Goal: Information Seeking & Learning: Understand process/instructions

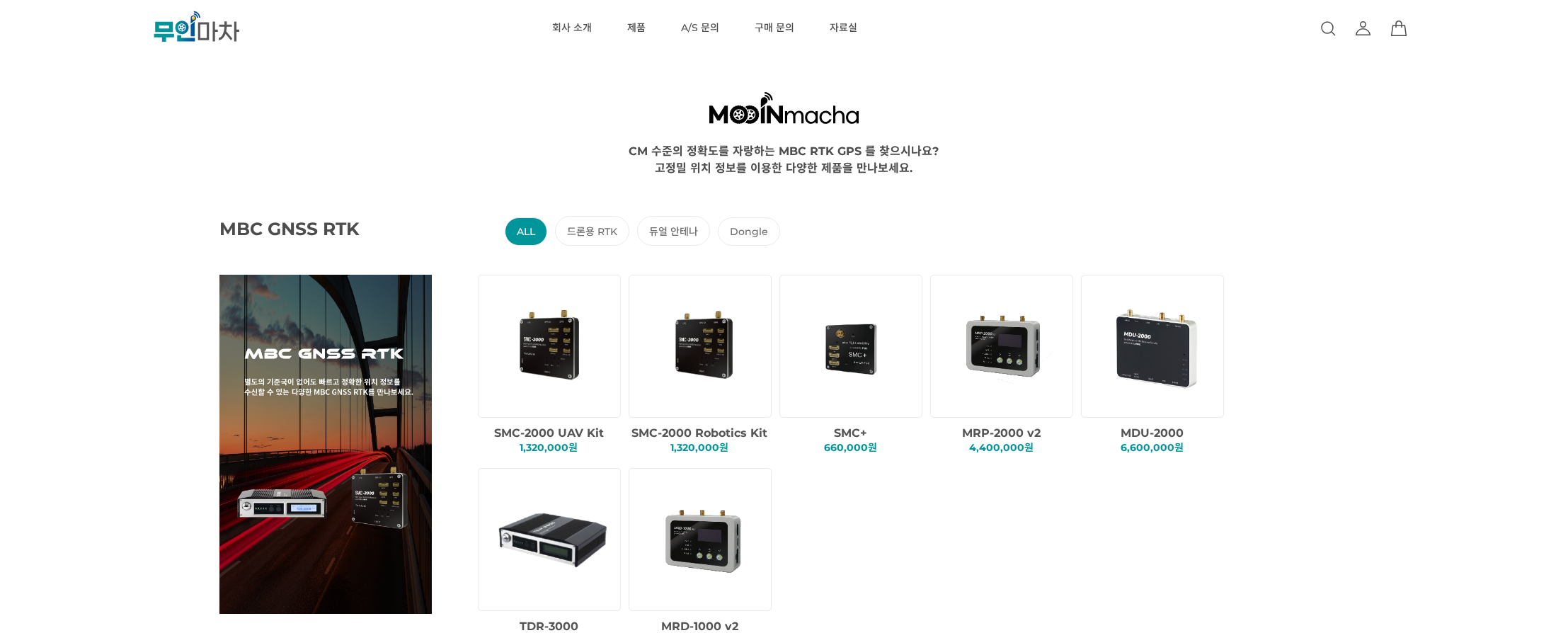
click at [1029, 167] on div "CM 수준의 정확도를 자랑하는 MBC RTK GPS 를 찾으시나요? 고정밀 위치 정보를 이용한 다양한 제품을 만나보세요." at bounding box center [784, 158] width 1443 height 34
click at [990, 178] on div "MBC GNSS RTK ALL 드론용 RTK 듀얼 안테나 Dongle SMC-2000 UAV Kit 1,320,000원 SMC+" at bounding box center [847, 420] width 1568 height 489
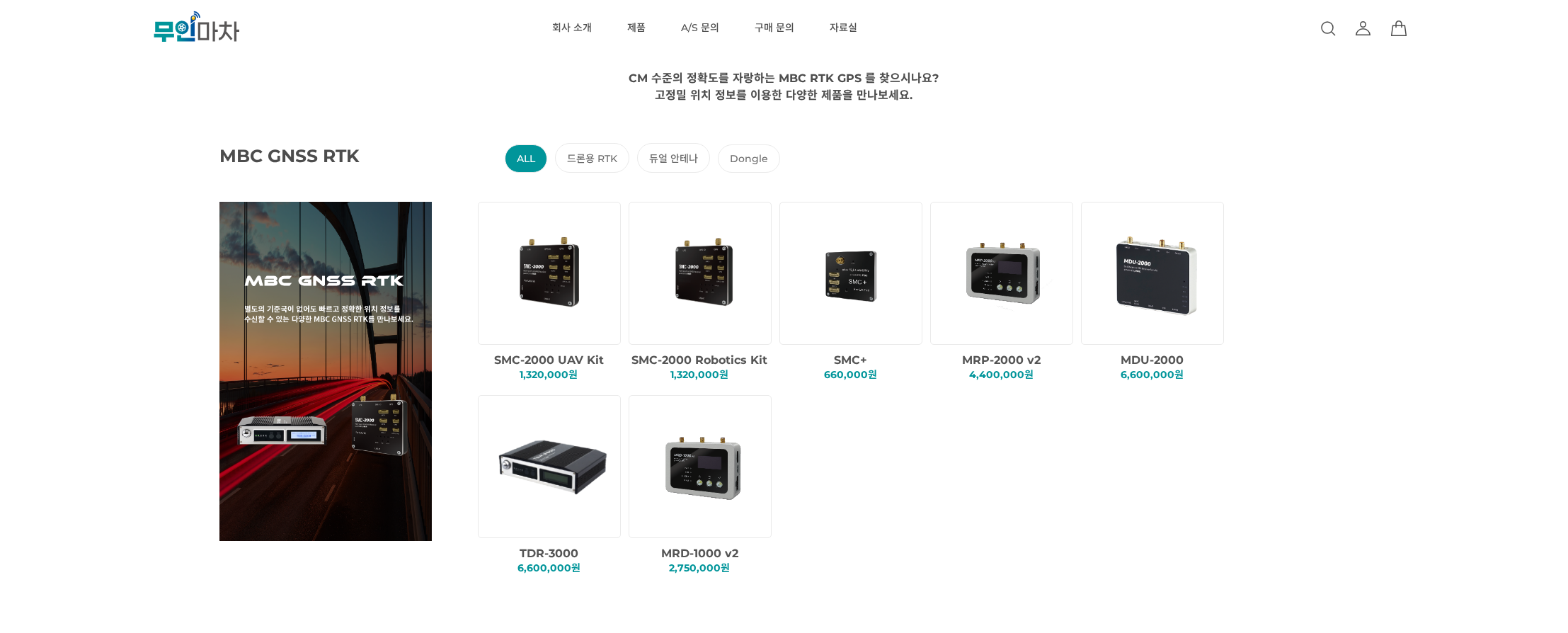
scroll to position [74, 0]
click at [1043, 463] on div "SMC-2000 UAV Kit 1,320,000원 SMC-2000 Robotics Kit 1,320,000원 SMC+" at bounding box center [867, 395] width 784 height 387
click at [956, 462] on div "SMC-2000 UAV Kit 1,320,000원 SMC-2000 Robotics Kit 1,320,000원 SMC+" at bounding box center [867, 395] width 784 height 387
click at [1118, 465] on div "SMC-2000 UAV Kit 1,320,000원 SMC-2000 Robotics Kit 1,320,000원 SMC+" at bounding box center [867, 395] width 784 height 387
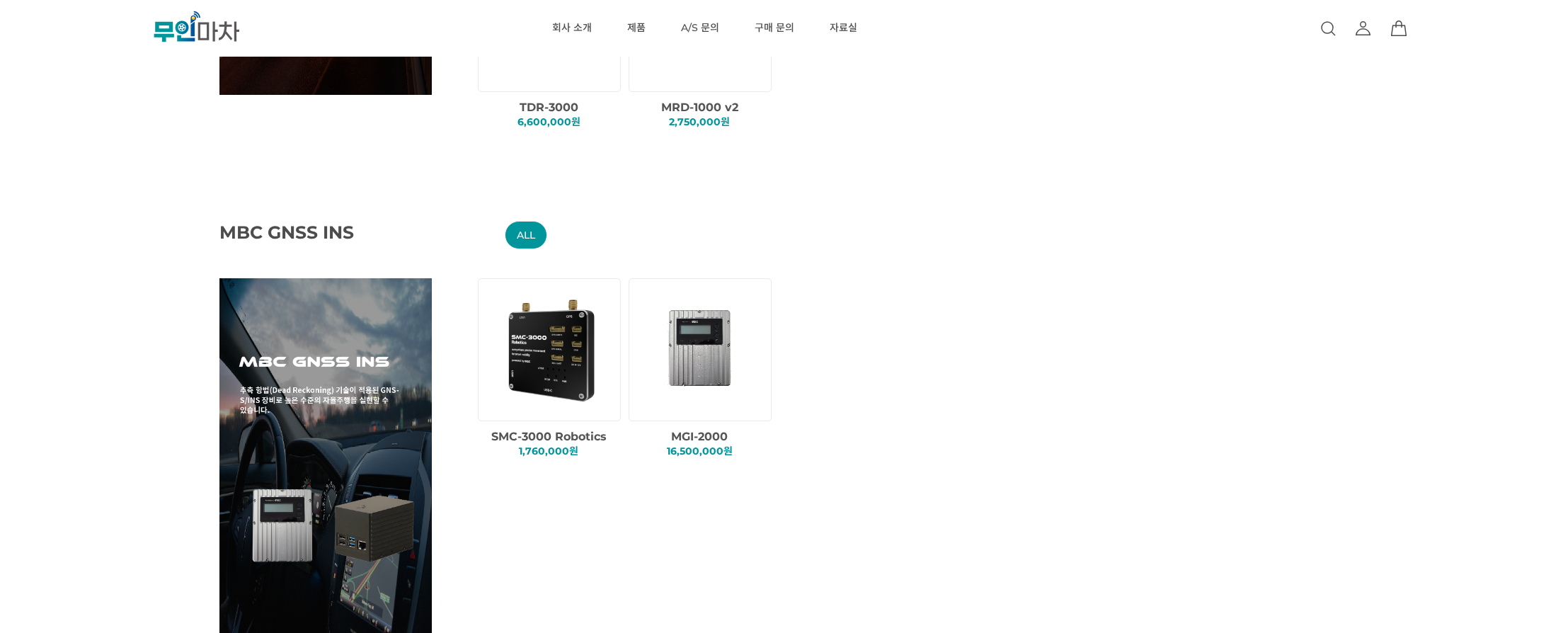
scroll to position [528, 0]
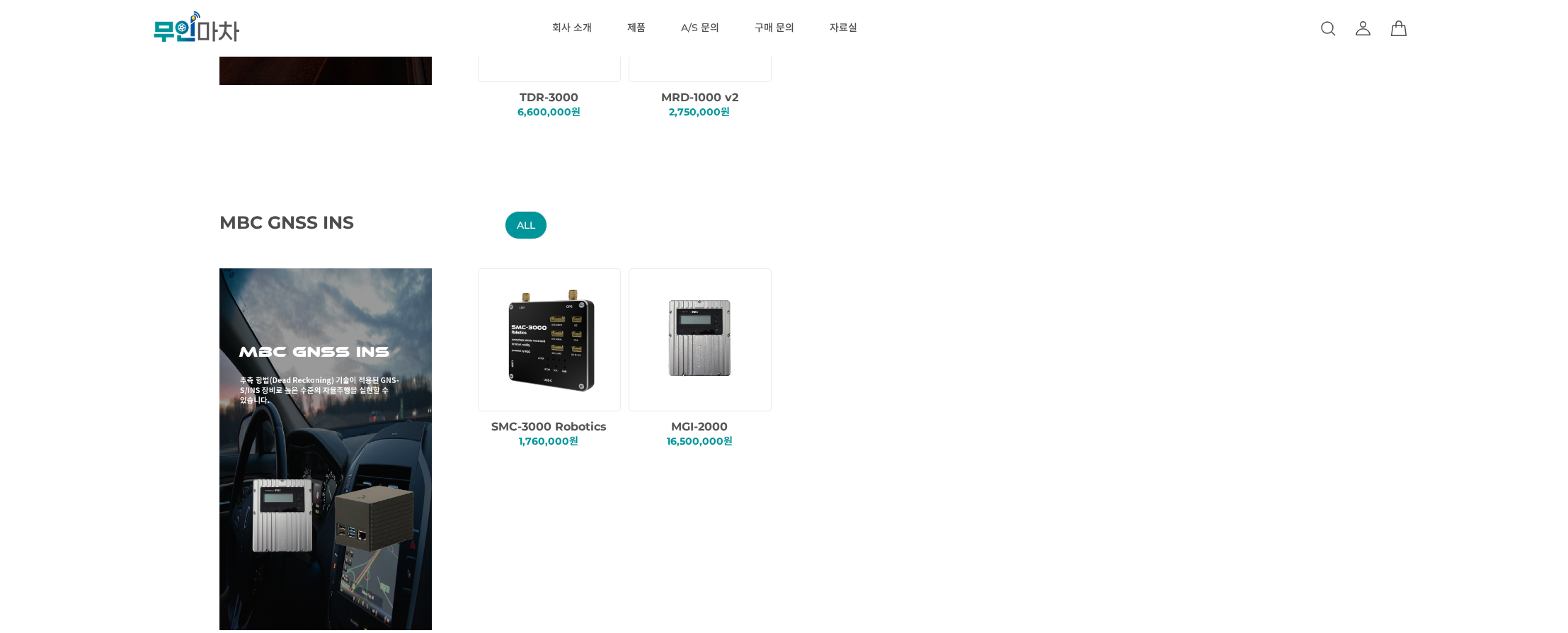
click at [1220, 355] on div "MBC GNSS INS ALL SMC-3000 Robotics 1,760,000원 MGI-2000" at bounding box center [847, 414] width 1568 height 487
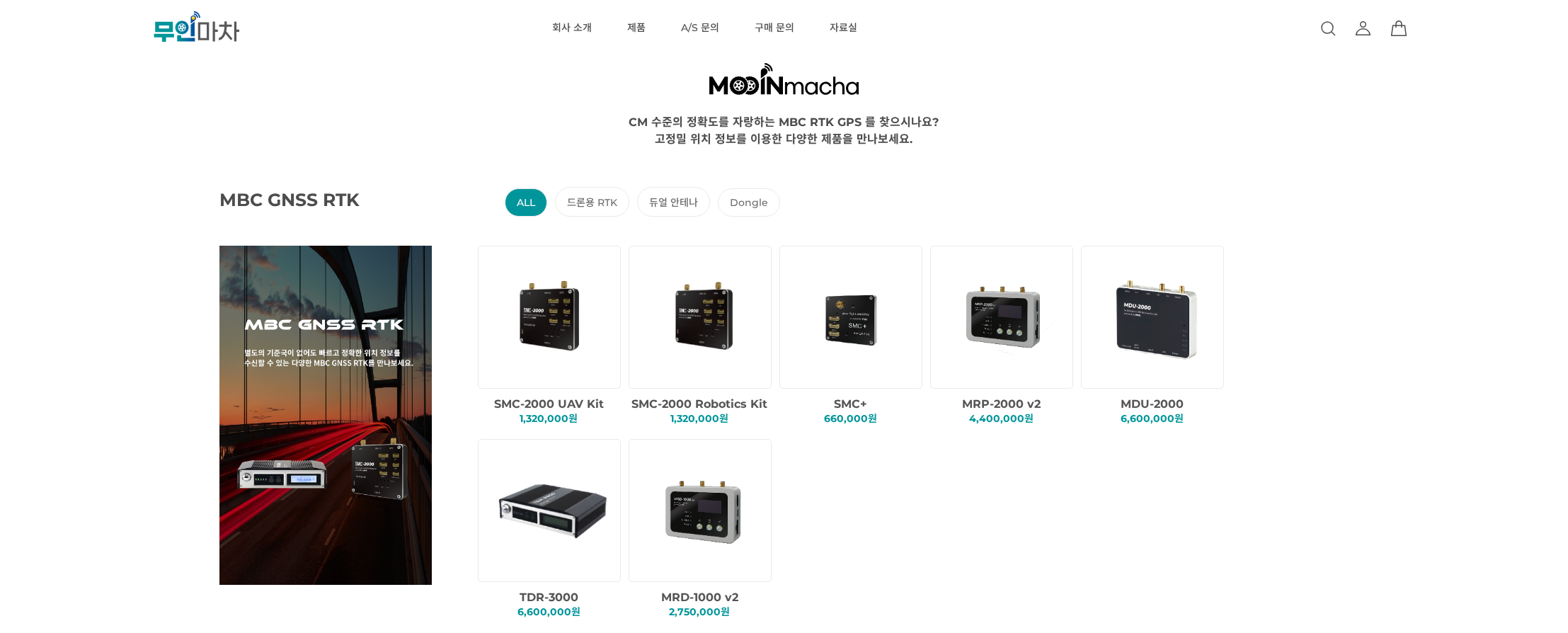
scroll to position [0, 0]
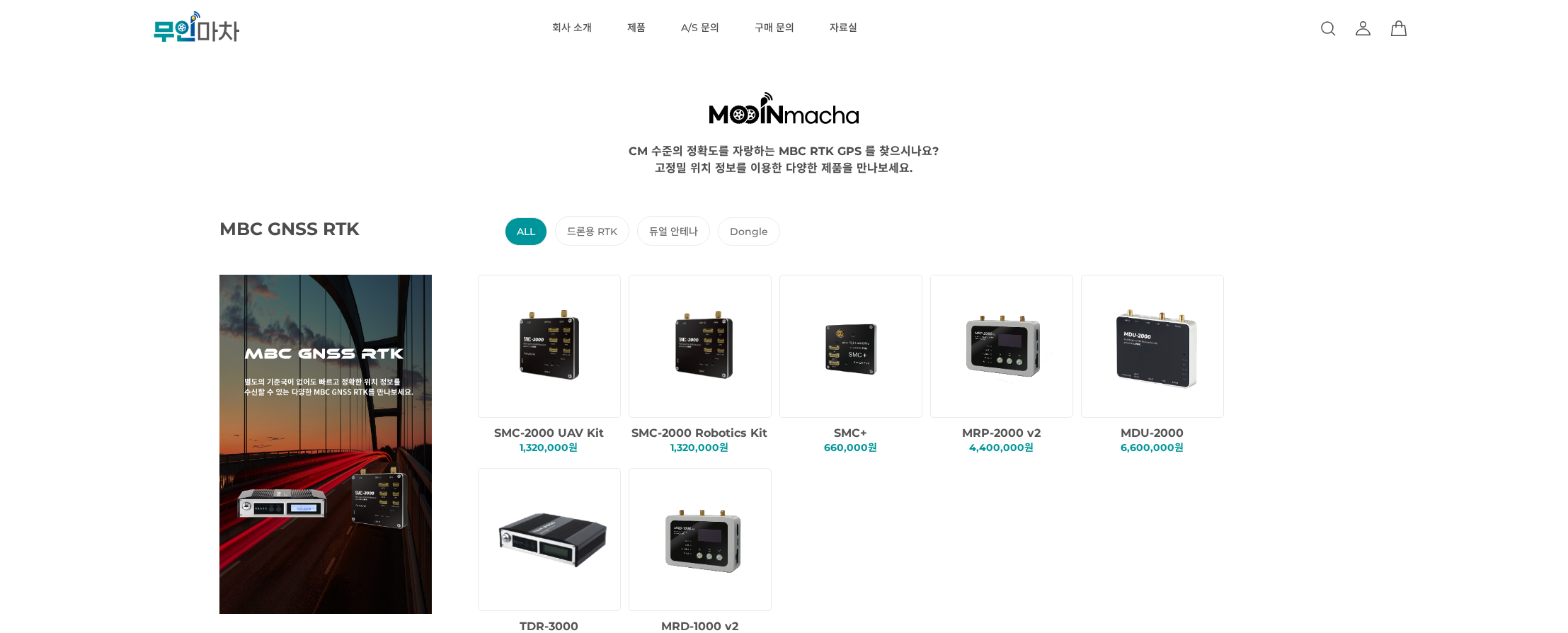
click at [730, 234] on li "Dongle" at bounding box center [749, 232] width 63 height 29
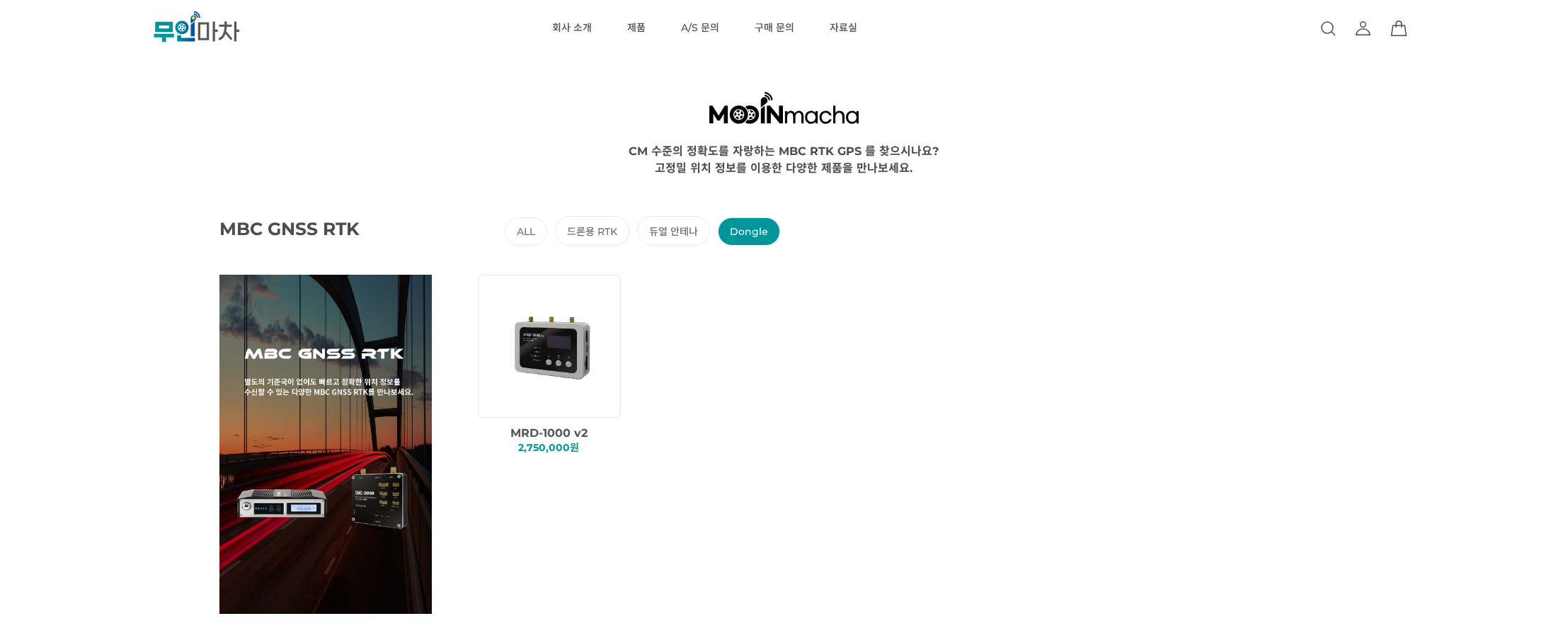
click at [748, 232] on li "Dongle" at bounding box center [749, 232] width 63 height 29
click at [581, 381] on img at bounding box center [552, 346] width 121 height 121
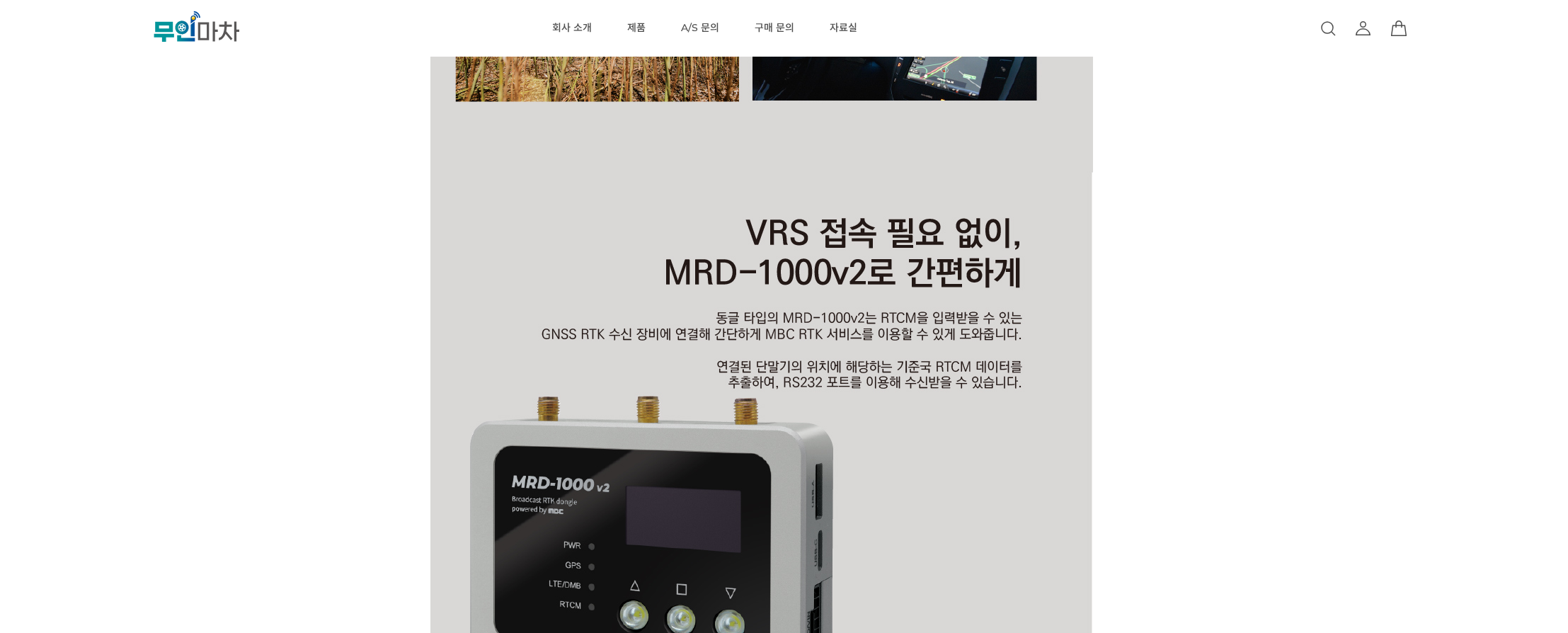
scroll to position [3661, 0]
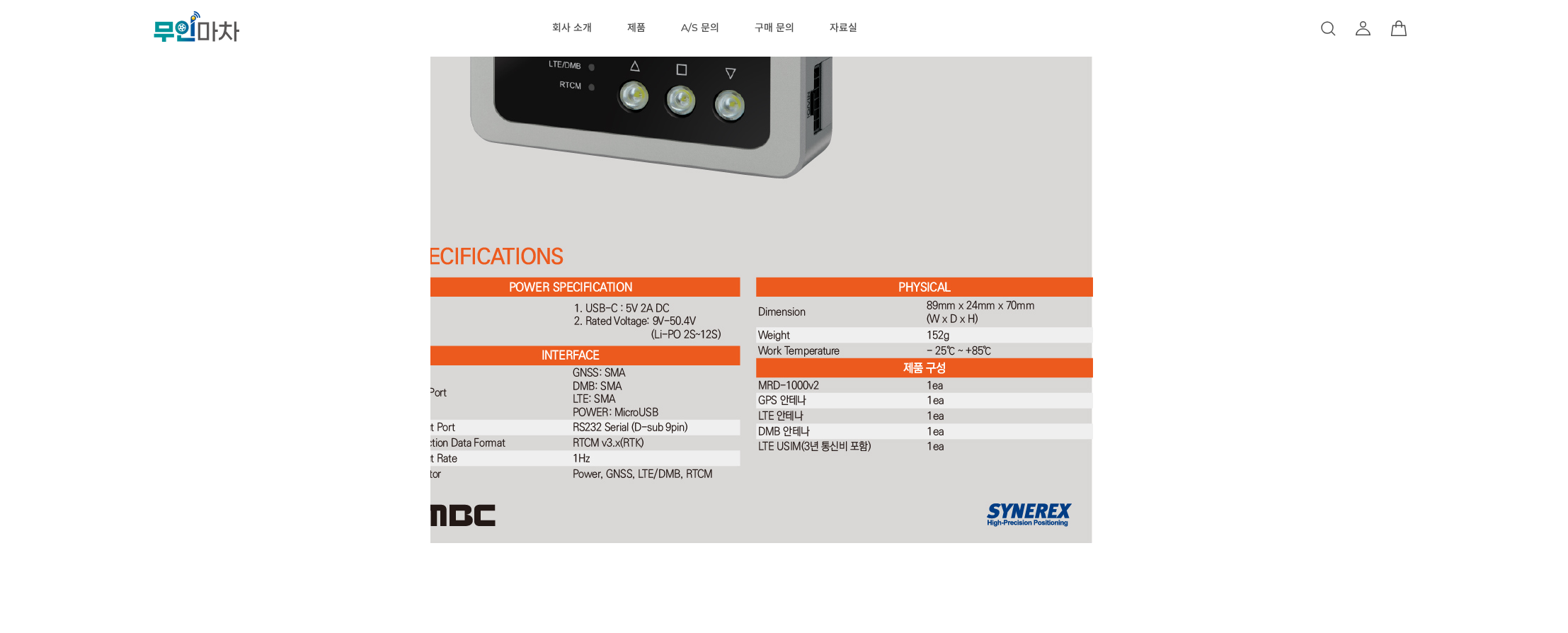
scroll to position [4073, 0]
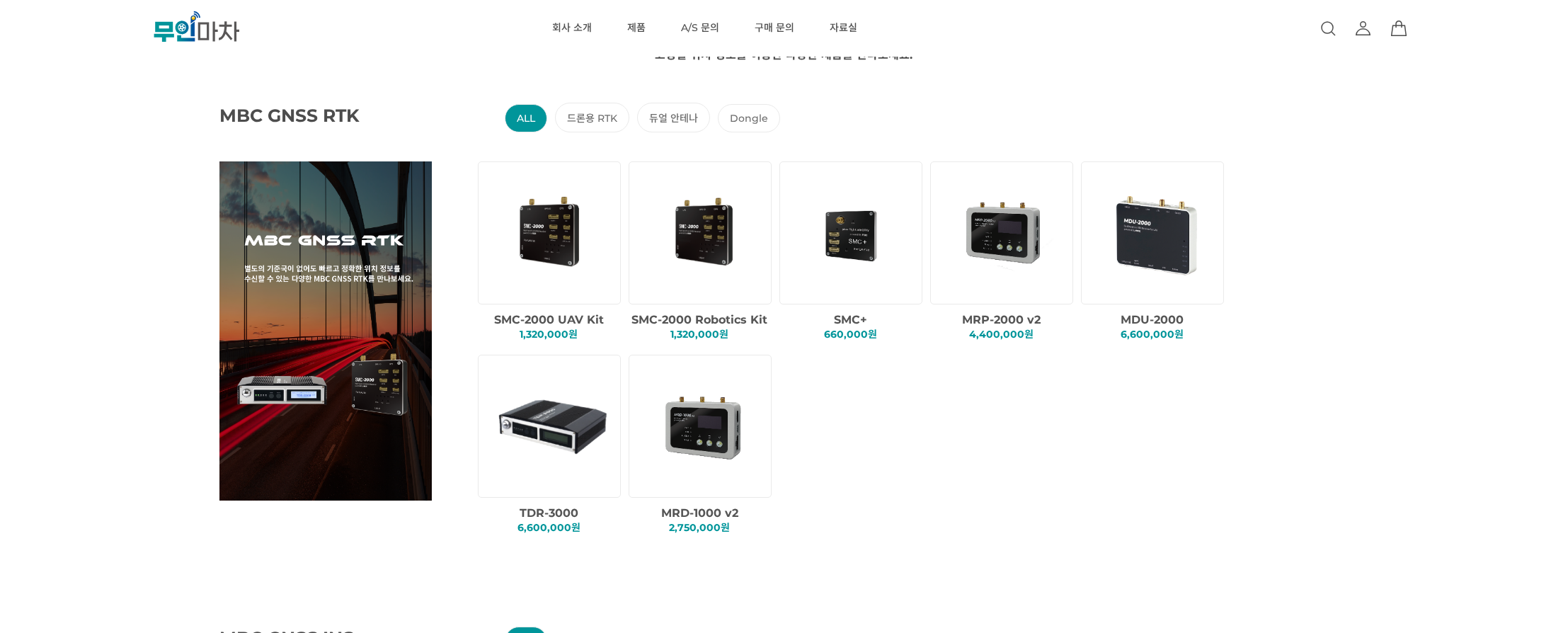
scroll to position [114, 0]
click at [555, 319] on span "SMC-2000 UAV Kit" at bounding box center [549, 319] width 110 height 14
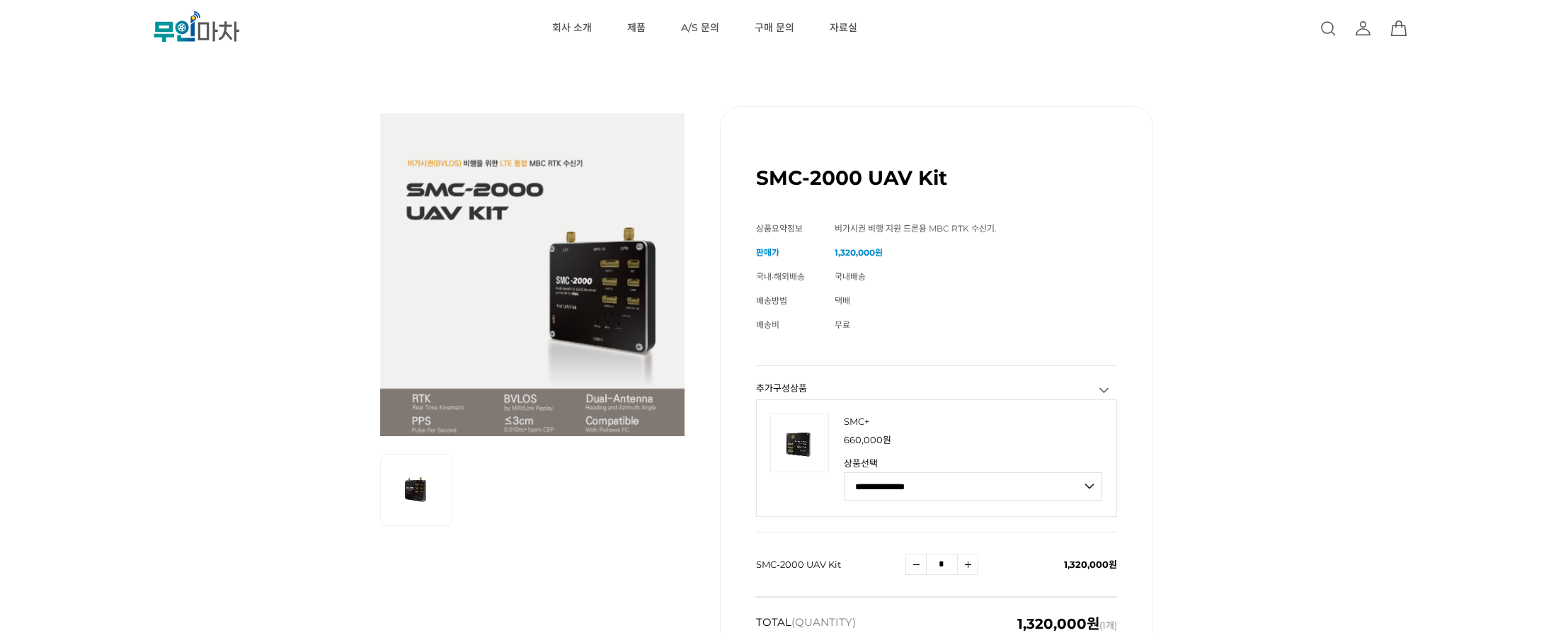
click at [1093, 469] on li "**********" at bounding box center [973, 479] width 259 height 41
click at [1091, 480] on select "**********" at bounding box center [973, 487] width 259 height 29
click at [1195, 508] on div "SMC-2000 UAV Kit (해외배송 가능상품) 기본 정보 상품명 SMC-2000 UAV Kit 상품요약정보 비가시권 비행 지원 드론용 M…" at bounding box center [784, 410] width 1412 height 678
click at [1198, 432] on div "SMC-2000 UAV Kit (해외배송 가능상품) 기본 정보 상품명 SMC-2000 UAV Kit 상품요약정보 비가시권 비행 지원 드론용 M…" at bounding box center [784, 410] width 1412 height 678
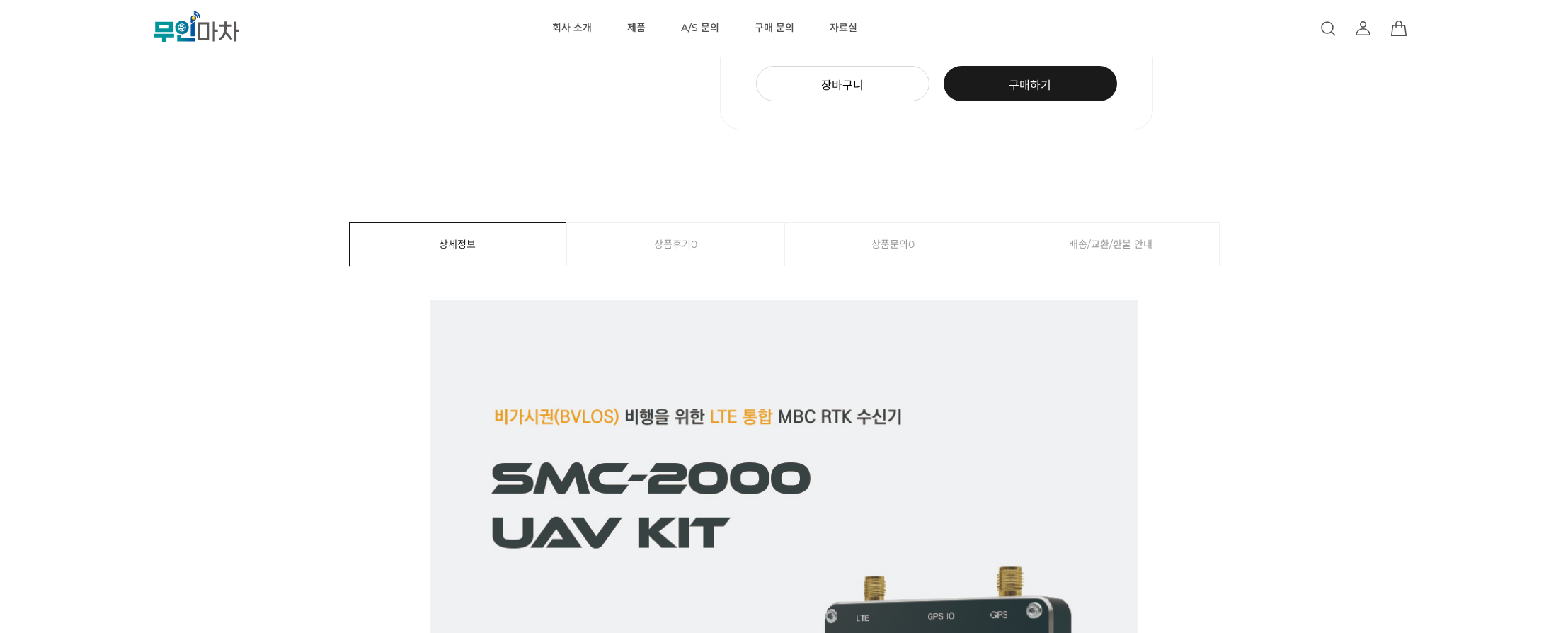
scroll to position [585, 0]
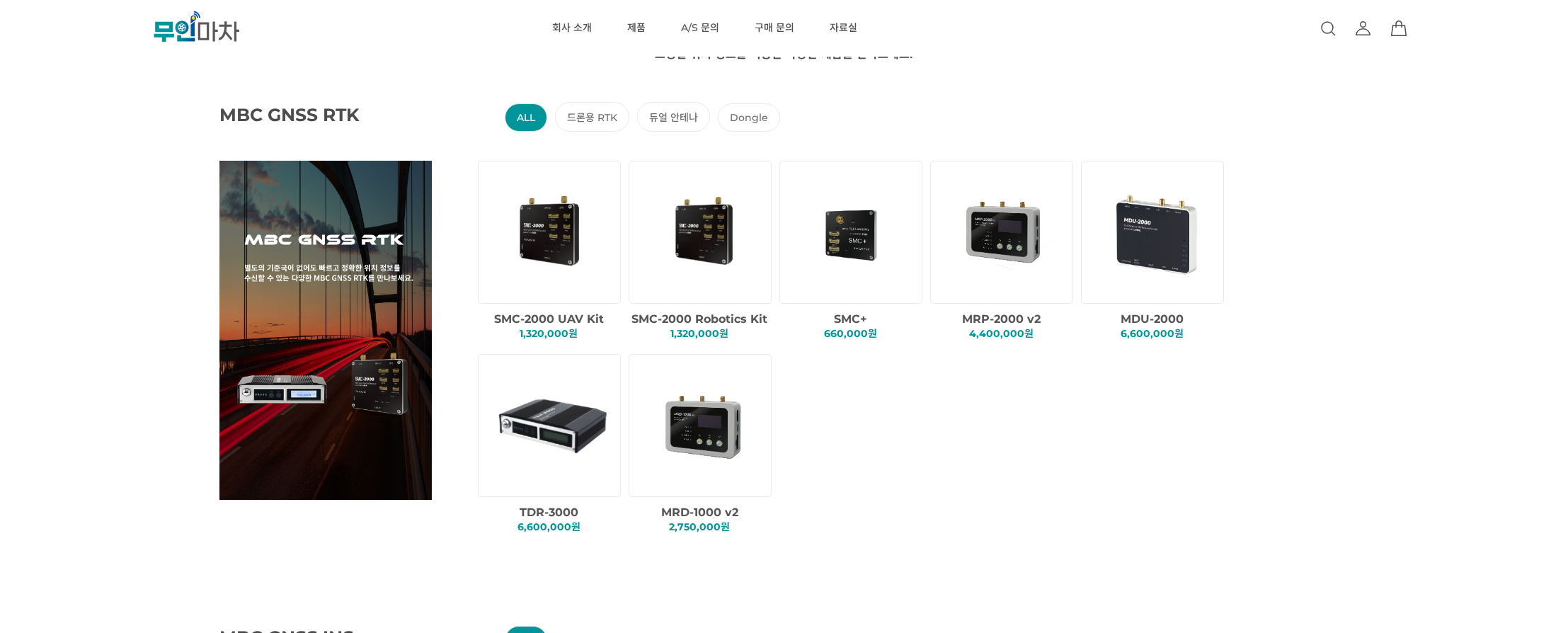
click at [410, 82] on div "MBC GNSS RTK ALL 드론용 RTK 듀얼 안테나 Dongle SMC-2000 UAV Kit 1,320,000원 SMC+" at bounding box center [847, 306] width 1568 height 489
click at [394, 45] on div "회사 소개 제품 MBC GNSS RTK MBC GNSS INS MBC GNSS 측량/IoT ANTENNA Solution A/S 문의 구매 문…" at bounding box center [795, 28] width 1041 height 57
click at [839, 29] on link "자료실" at bounding box center [843, 28] width 28 height 57
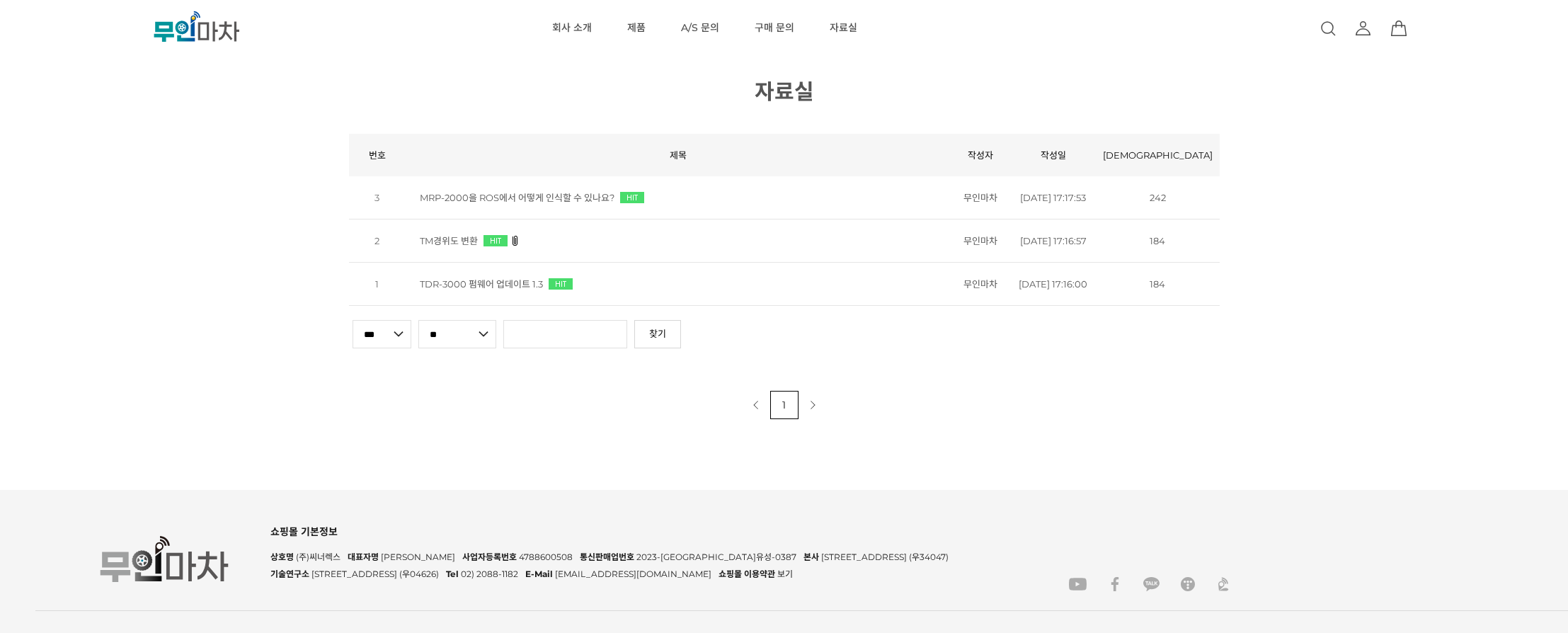
scroll to position [1, 0]
click at [540, 201] on link "MRP-2000을 ROS에서 어떻게 인식할 수 있나요?" at bounding box center [517, 196] width 195 height 11
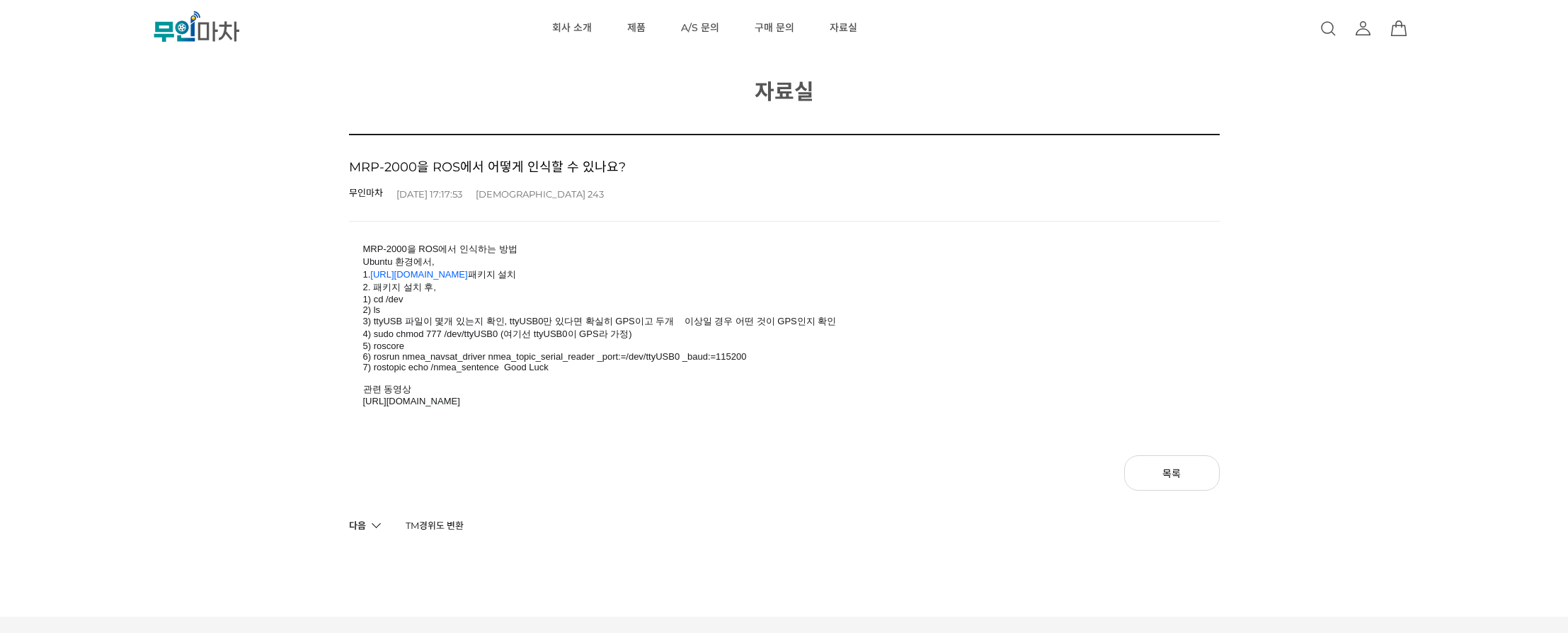
drag, startPoint x: 363, startPoint y: 247, endPoint x: 679, endPoint y: 290, distance: 318.9
click at [679, 290] on div "MRP-2000을 ROS에서 인식하는 방법 Ubuntu 환경에서, 1. [URL][DOMAIN_NAME] 패키지 설치 2. 패키지 설치 후, …" at bounding box center [784, 332] width 842 height 178
click at [588, 295] on span "1) cd /dev" at bounding box center [784, 300] width 842 height 11
drag, startPoint x: 480, startPoint y: 307, endPoint x: 624, endPoint y: 377, distance: 160.1
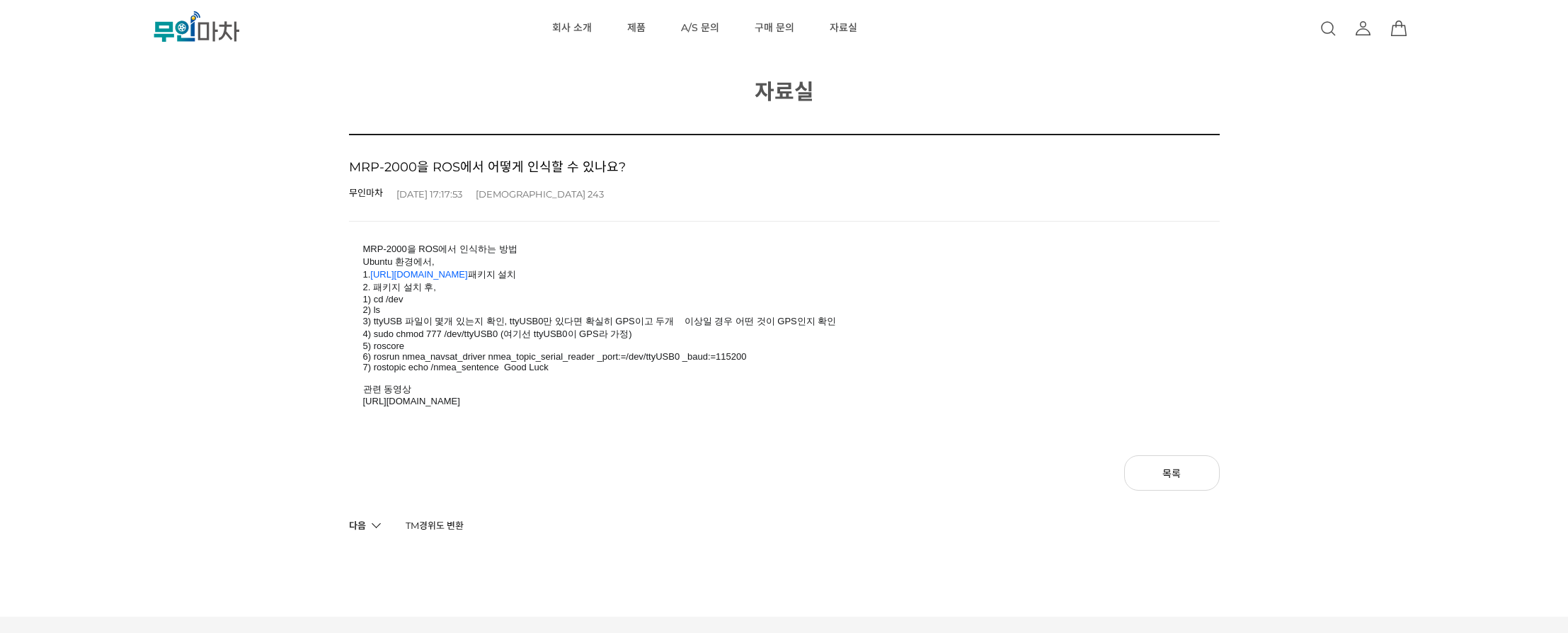
click at [624, 373] on div "MRP-2000을 ROS에서 인식하는 방법 Ubuntu 환경에서, 1. [URL][DOMAIN_NAME] 패키지 설치 2. 패키지 설치 후, …" at bounding box center [784, 332] width 842 height 178
click at [623, 379] on span at bounding box center [784, 378] width 842 height 11
drag, startPoint x: 555, startPoint y: 389, endPoint x: 526, endPoint y: 303, distance: 90.8
click at [526, 303] on div "MRP-2000을 ROS에서 인식하는 방법 Ubuntu 환경에서, 1. [URL][DOMAIN_NAME] 패키지 설치 2. 패키지 설치 후, …" at bounding box center [784, 332] width 842 height 178
click at [650, 307] on span "2) ls" at bounding box center [784, 310] width 842 height 11
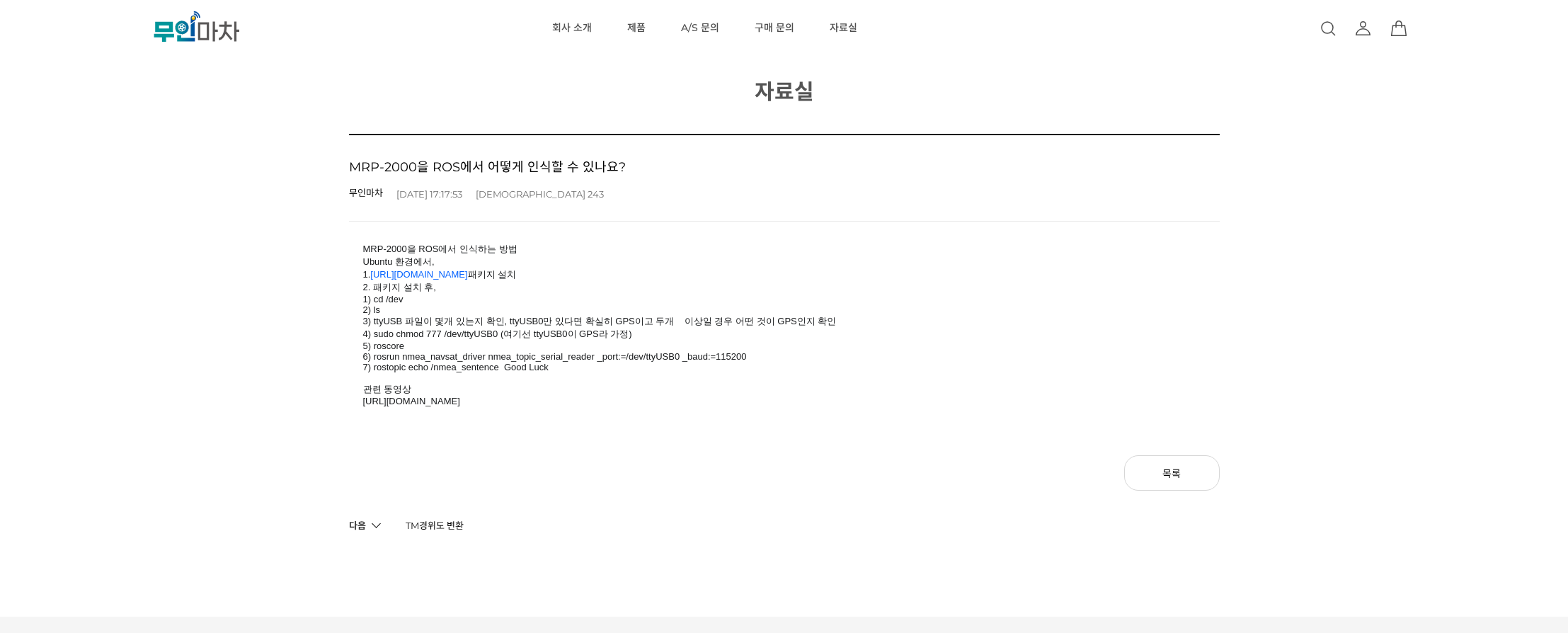
drag, startPoint x: 665, startPoint y: 297, endPoint x: 819, endPoint y: 365, distance: 168.3
click at [819, 365] on div "MRP-2000을 ROS에서 인식하는 방법 Ubuntu 환경에서, 1. http://wiki.ros.org/nmea_navsat_driver …" at bounding box center [784, 332] width 842 height 178
click at [819, 365] on span "7) rostopic echo /nmea_sentence Good Luck" at bounding box center [784, 367] width 842 height 11
drag, startPoint x: 819, startPoint y: 365, endPoint x: 801, endPoint y: 312, distance: 56.0
click at [801, 312] on div "MRP-2000을 ROS에서 인식하는 방법 Ubuntu 환경에서, 1. http://wiki.ros.org/nmea_navsat_driver …" at bounding box center [784, 332] width 842 height 178
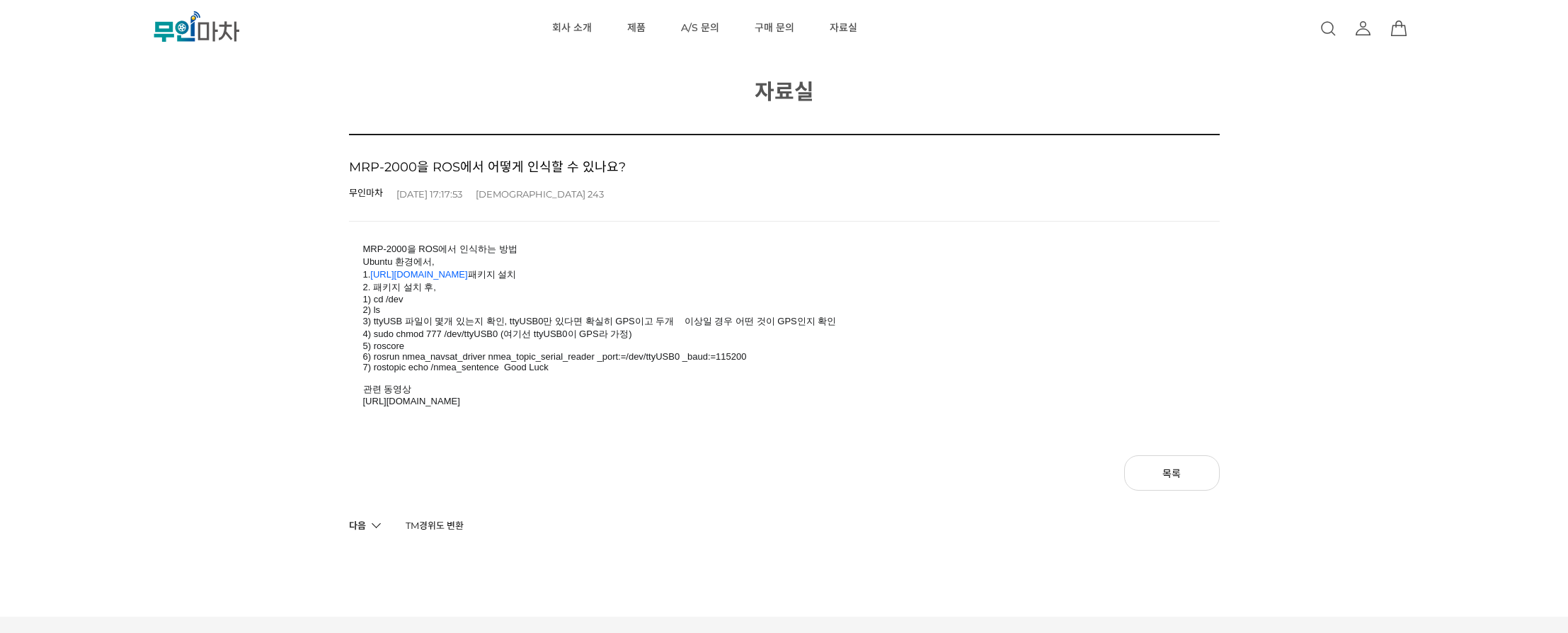
click at [801, 312] on span "2) ls" at bounding box center [784, 310] width 842 height 11
drag, startPoint x: 734, startPoint y: 314, endPoint x: 743, endPoint y: 373, distance: 59.7
click at [743, 373] on div "MRP-2000을 ROS에서 인식하는 방법 Ubuntu 환경에서, 1. http://wiki.ros.org/nmea_navsat_driver …" at bounding box center [784, 332] width 842 height 178
click at [716, 373] on span "7) rostopic echo /nmea_sentence Good Luck" at bounding box center [784, 367] width 842 height 11
drag, startPoint x: 716, startPoint y: 376, endPoint x: 707, endPoint y: 295, distance: 81.5
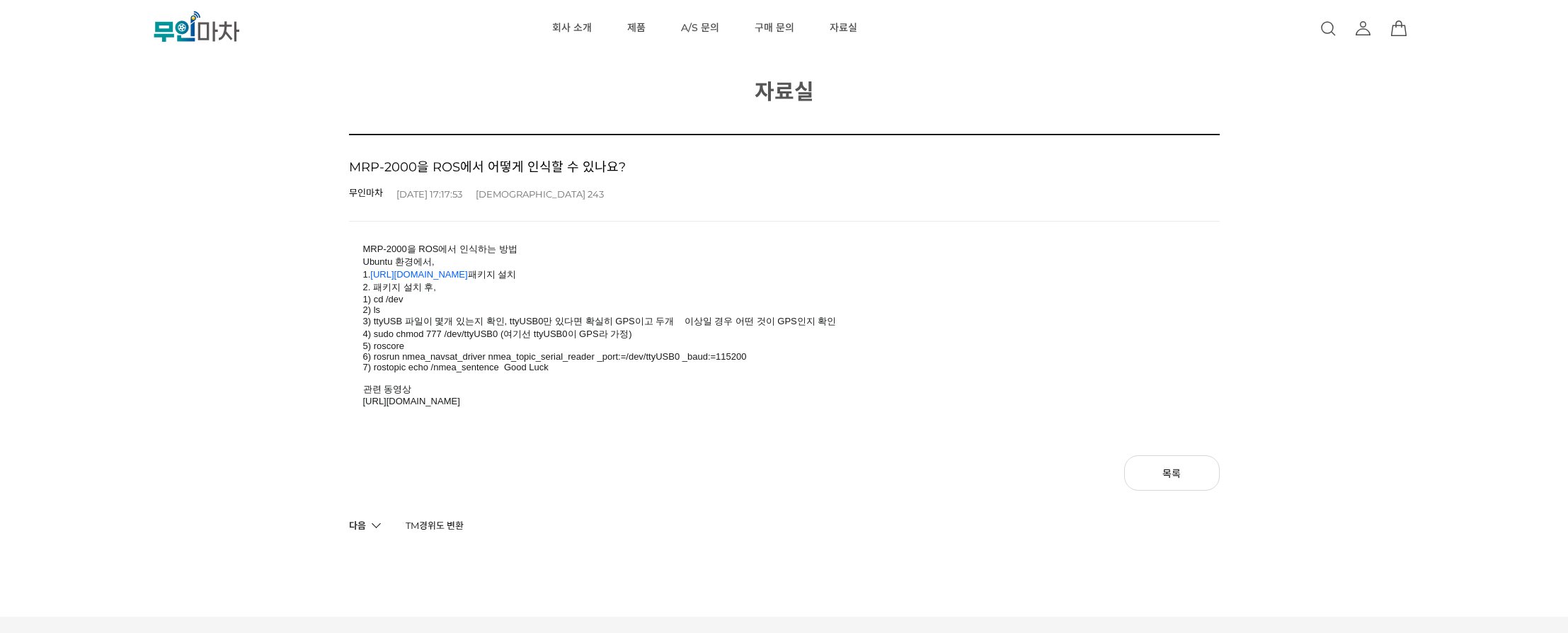
click at [707, 295] on div "MRP-2000을 ROS에서 인식하는 방법 Ubuntu 환경에서, 1. http://wiki.ros.org/nmea_navsat_driver …" at bounding box center [784, 332] width 842 height 178
click at [707, 295] on span "1) cd /dev" at bounding box center [784, 300] width 842 height 11
drag, startPoint x: 707, startPoint y: 295, endPoint x: 713, endPoint y: 365, distance: 70.3
click at [713, 365] on div "MRP-2000을 ROS에서 인식하는 방법 Ubuntu 환경에서, 1. http://wiki.ros.org/nmea_navsat_driver …" at bounding box center [784, 332] width 842 height 178
click at [713, 365] on span "7) rostopic echo /nmea_sentence Good Luck" at bounding box center [784, 367] width 842 height 11
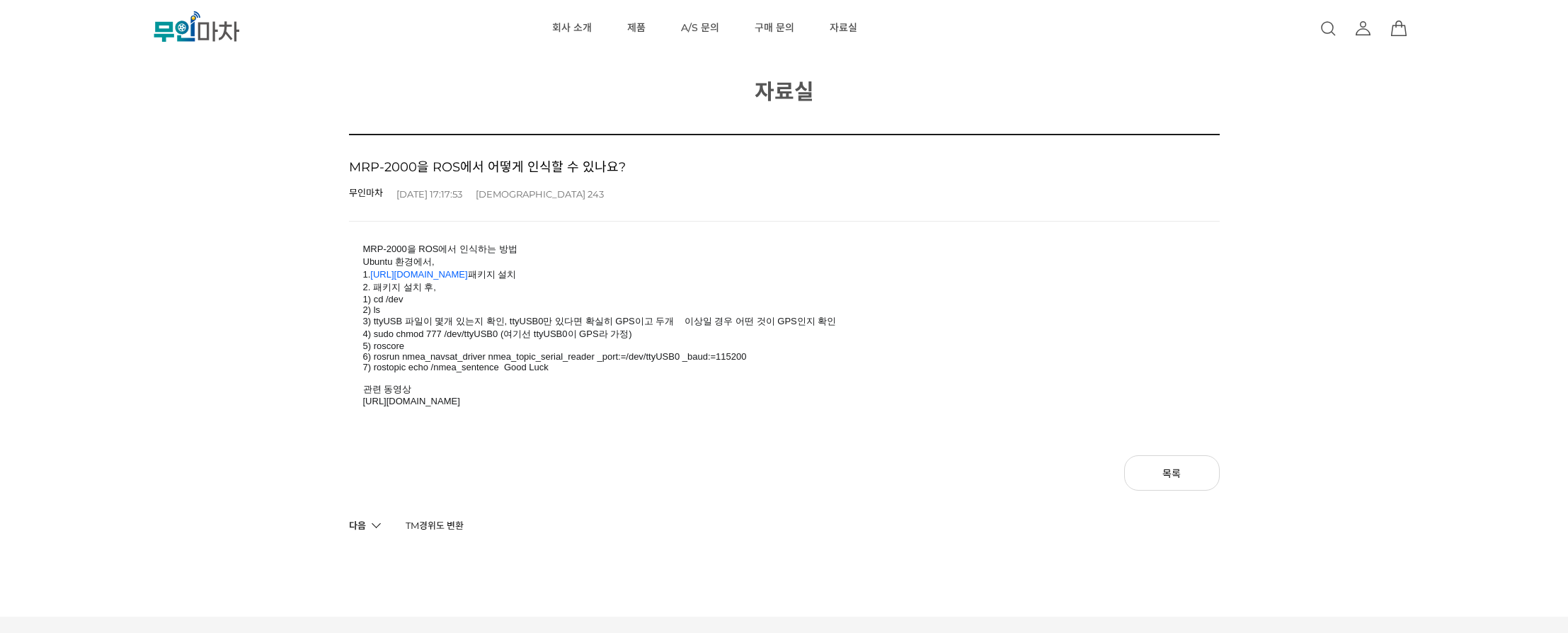
click at [701, 372] on span "7) rostopic echo /nmea_sentence Good Luck" at bounding box center [784, 367] width 842 height 11
click at [649, 407] on span "https://youtu.be/6q9ahmMUAv8" at bounding box center [784, 401] width 842 height 11
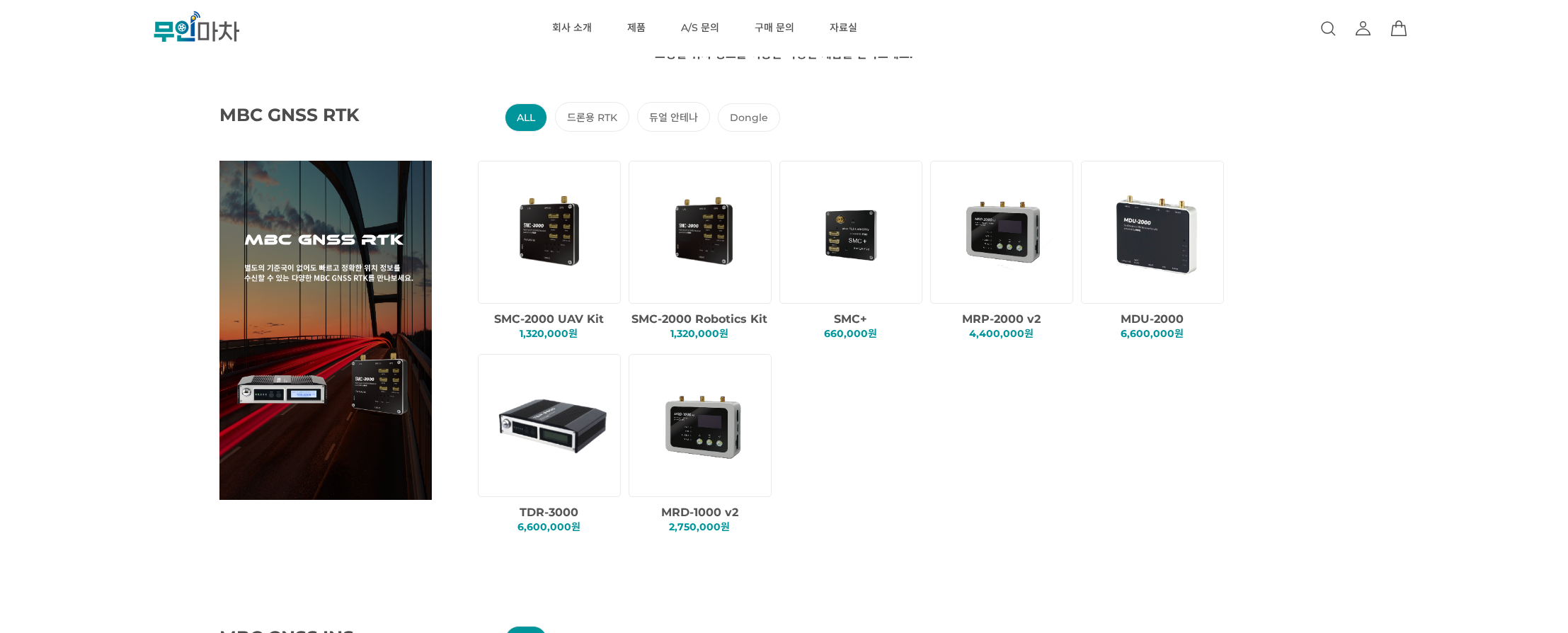
click at [578, 318] on span "SMC-2000 UAV Kit" at bounding box center [549, 319] width 110 height 14
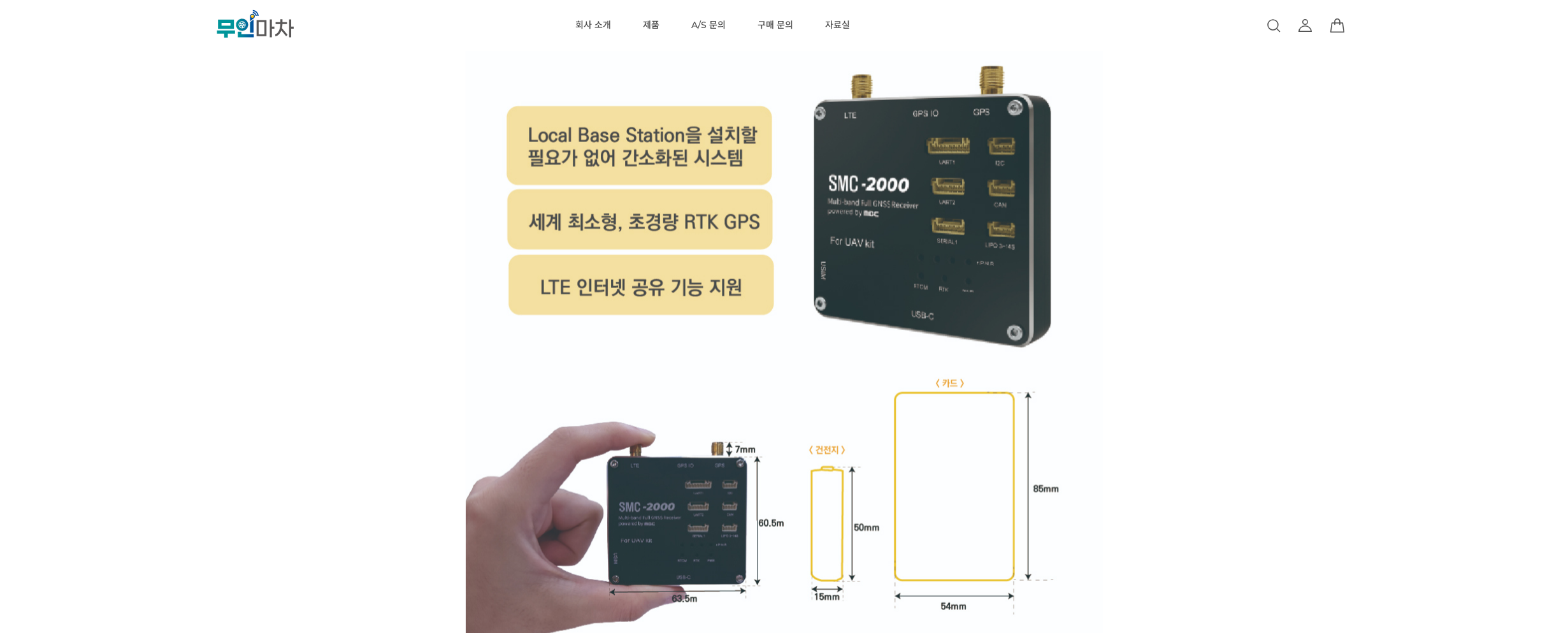
scroll to position [5973, 0]
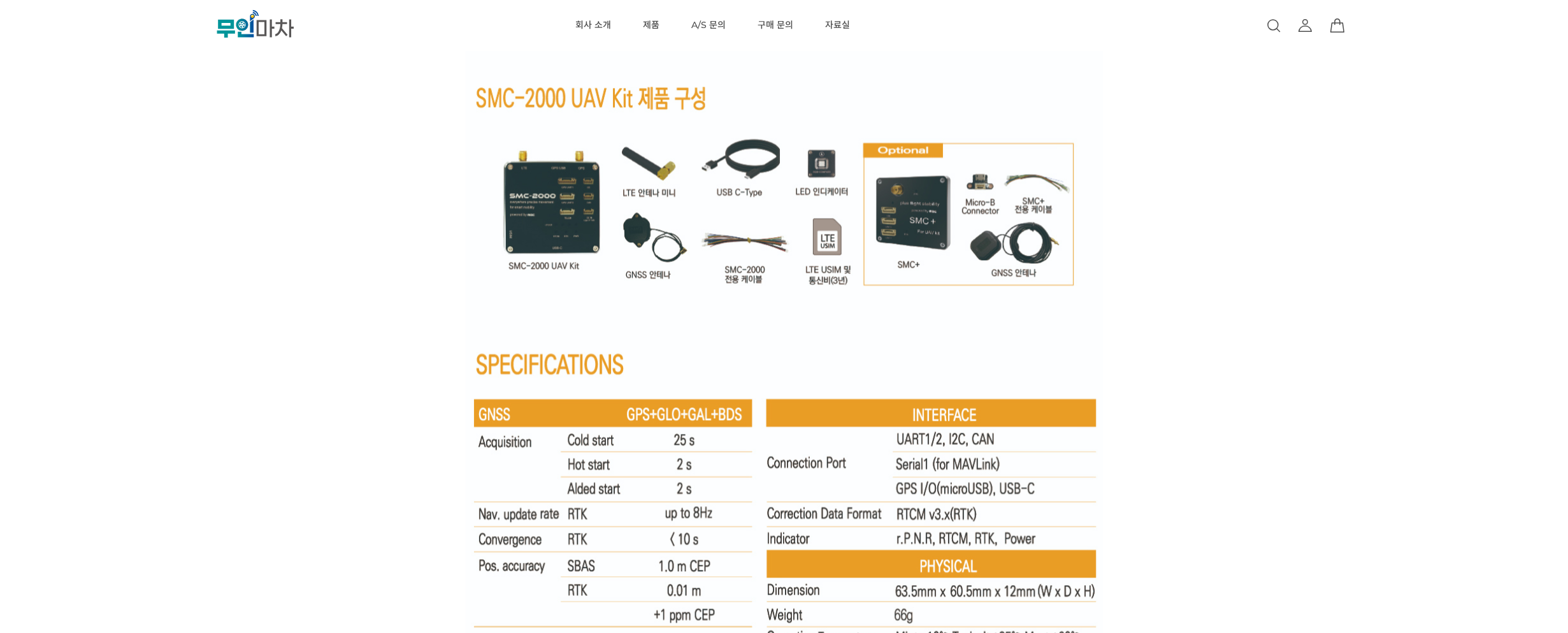
scroll to position [8407, 0]
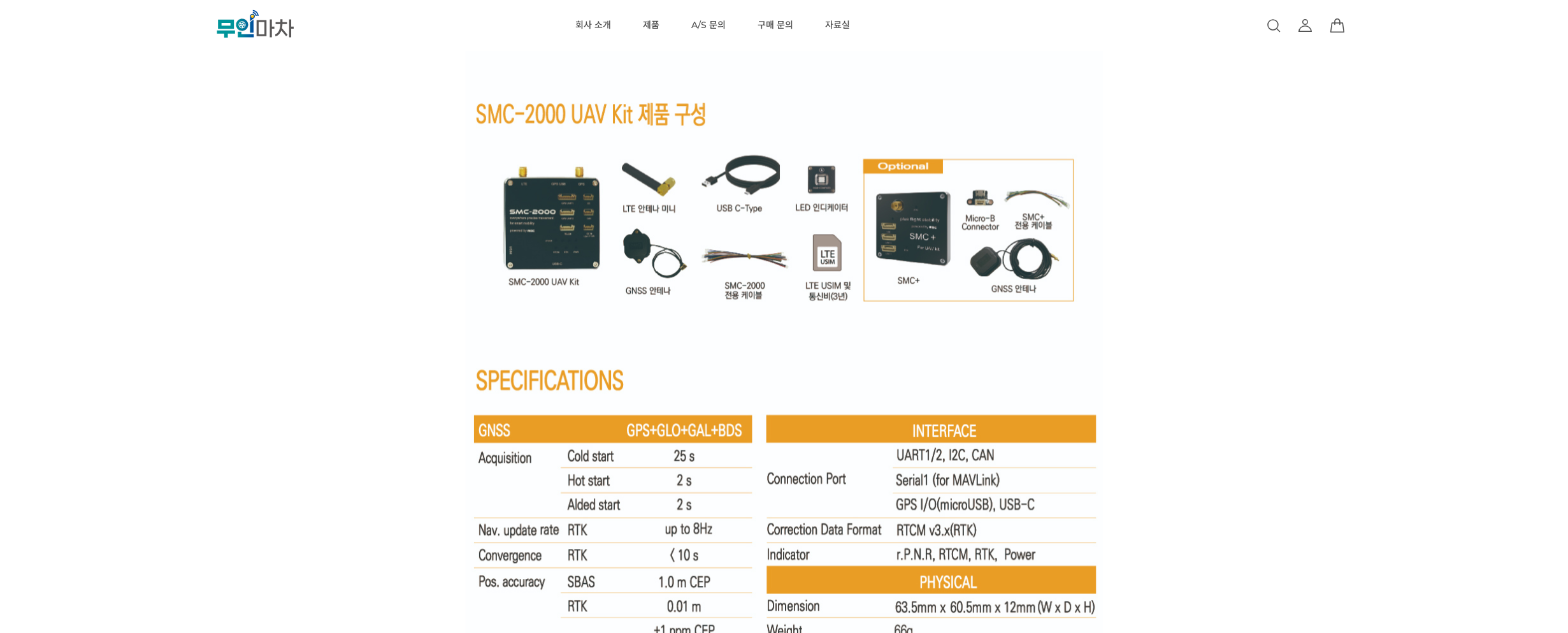
scroll to position [8391, 0]
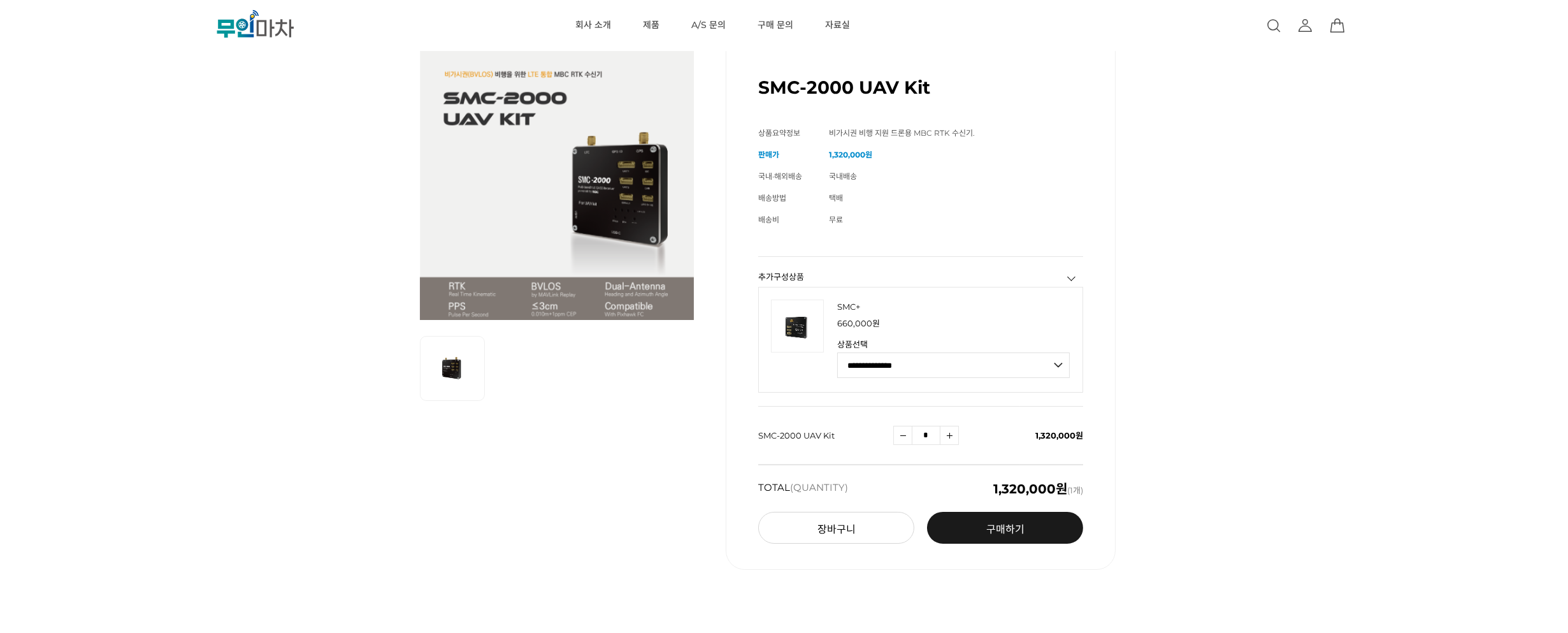
scroll to position [0, 0]
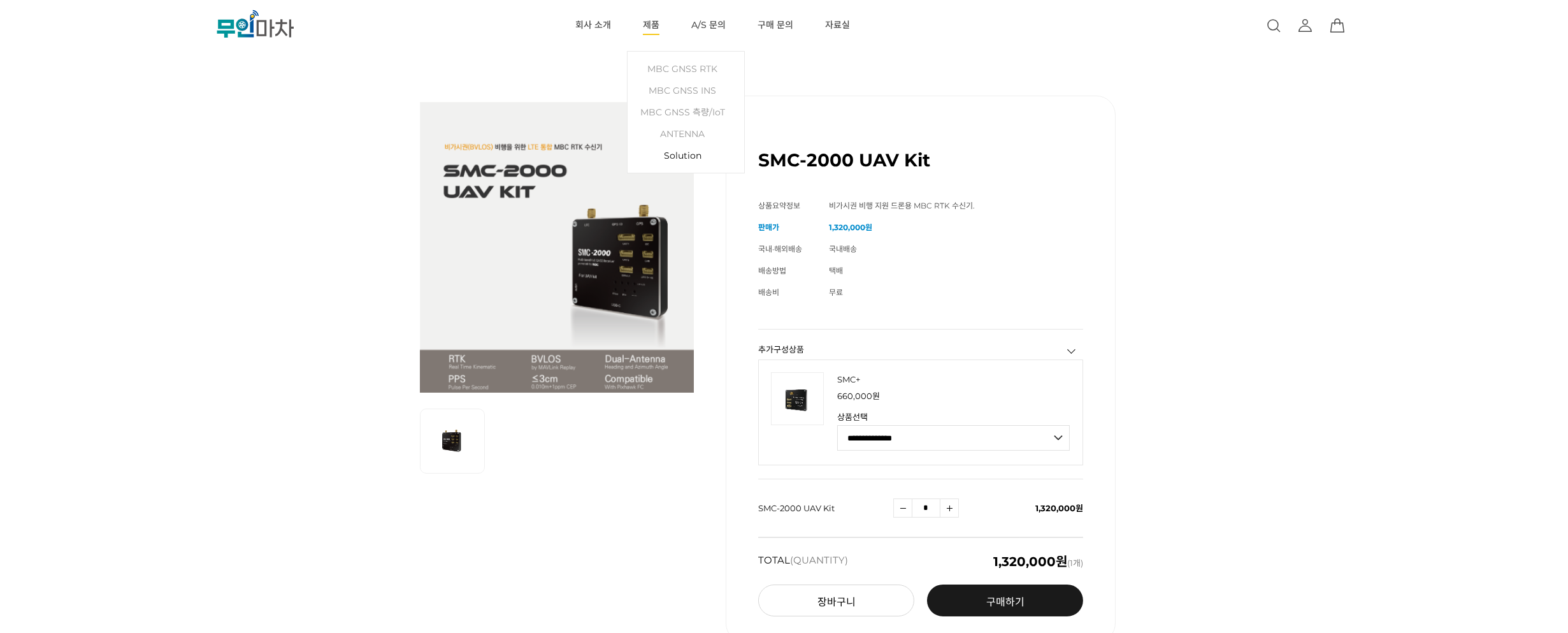
click at [672, 156] on link "Solution" at bounding box center [686, 156] width 104 height 22
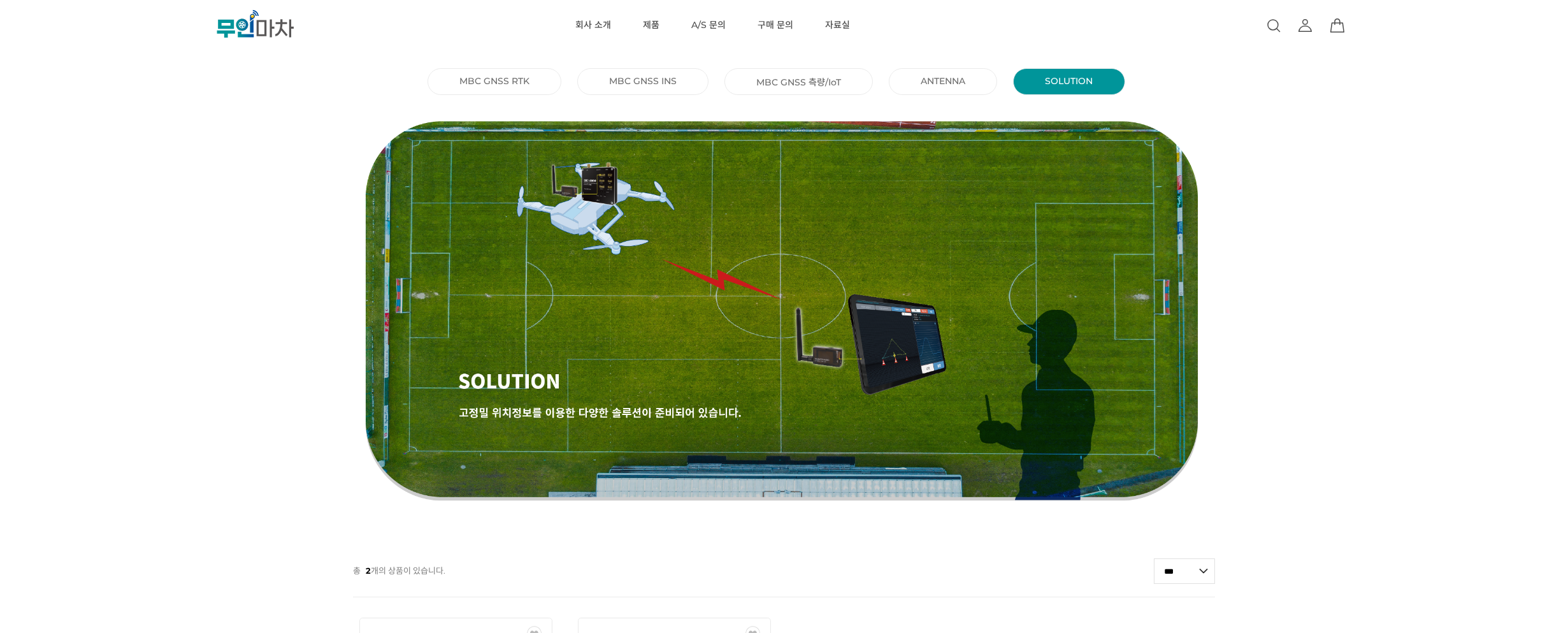
click at [254, 320] on div "MBC GNSS RTK () MBC GNSS INS () MBC GNSS 측량/IoT () ANTENNA () SOLUTION () 총 2 개…" at bounding box center [784, 522] width 1568 height 916
click at [920, 355] on img at bounding box center [784, 310] width 863 height 382
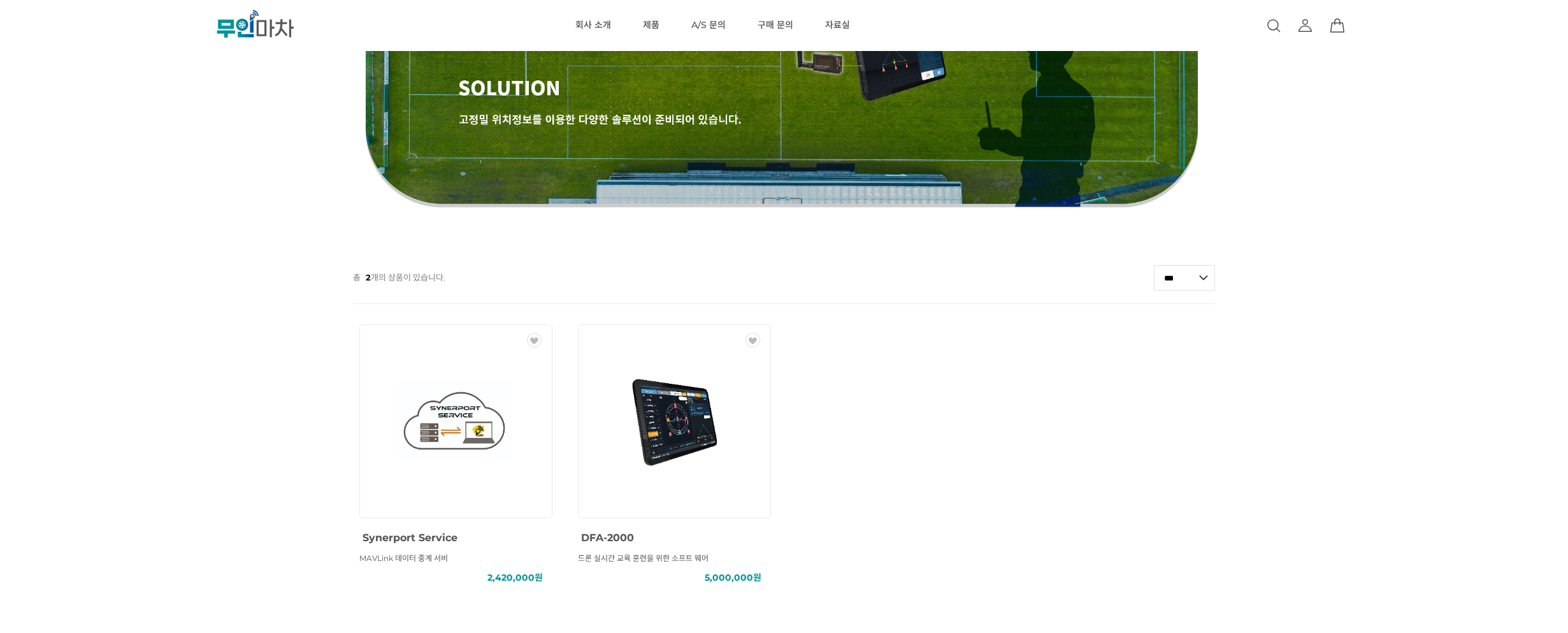
scroll to position [314, 0]
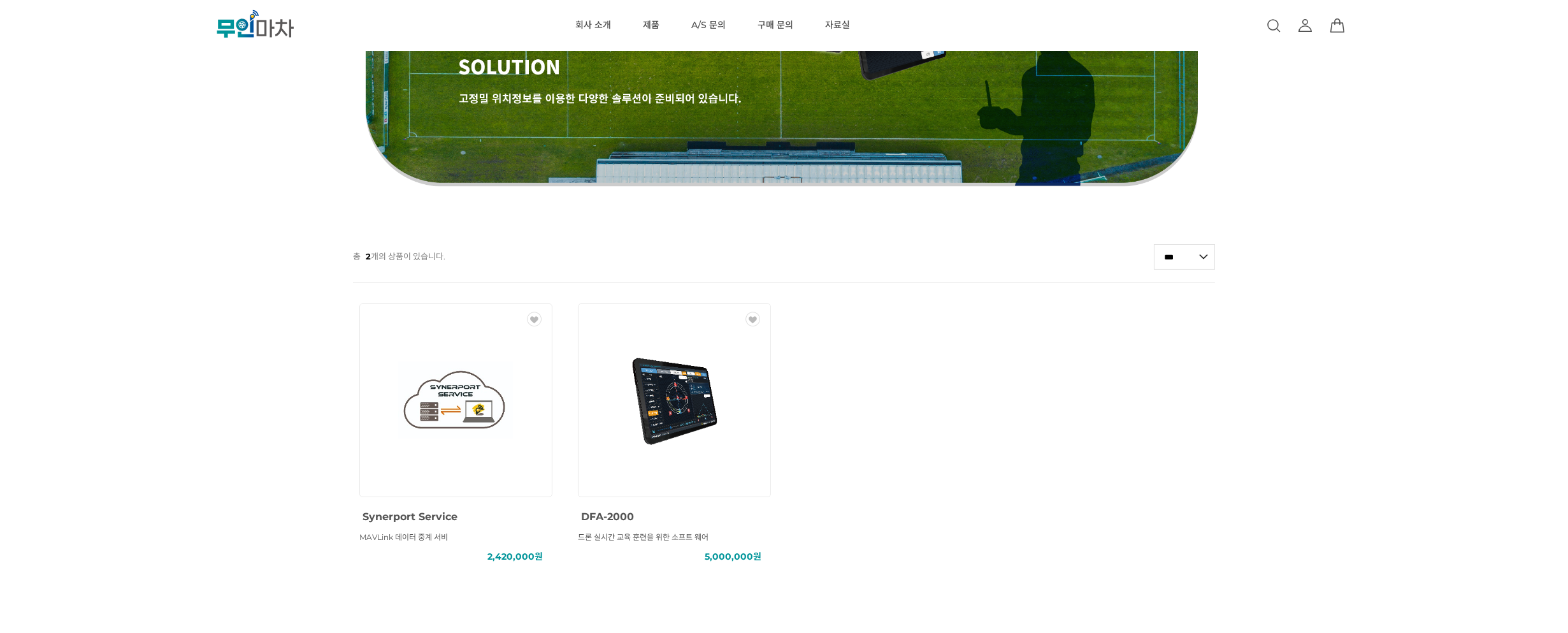
click at [931, 412] on ul "WISH 상품명 : Synerport Service 상품요약정보 : MAVLink 데이터 중계 서비 판매가 : 2,420,000원 WISH 상…" at bounding box center [785, 448] width 876 height 304
click at [692, 418] on img at bounding box center [675, 400] width 115 height 115
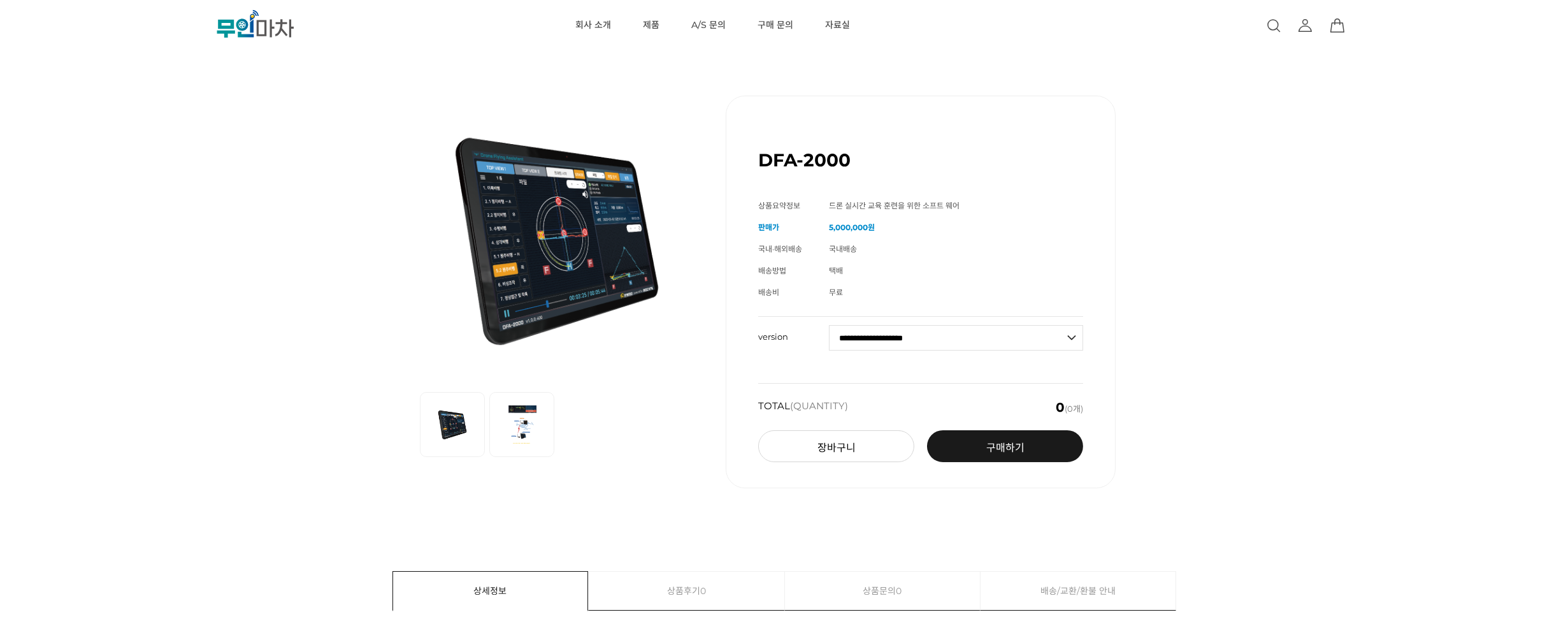
click at [997, 340] on select "**********" at bounding box center [956, 338] width 255 height 26
click at [1193, 338] on div "이전 리스트 1번째 리스트 2번째 리스트 다음 리스트 DFA-2000 (해외배송 가능상품) 기본 정보 상품명 DFA-2000 판매가" at bounding box center [783, 292] width 1411 height 456
click at [1153, 352] on div "이전 리스트 1번째 리스트 2번째 리스트 다음 리스트 DFA-2000 (해외배송 가능상품) 기본 정보 상품명 DFA-2000 판매가" at bounding box center [783, 292] width 1411 height 456
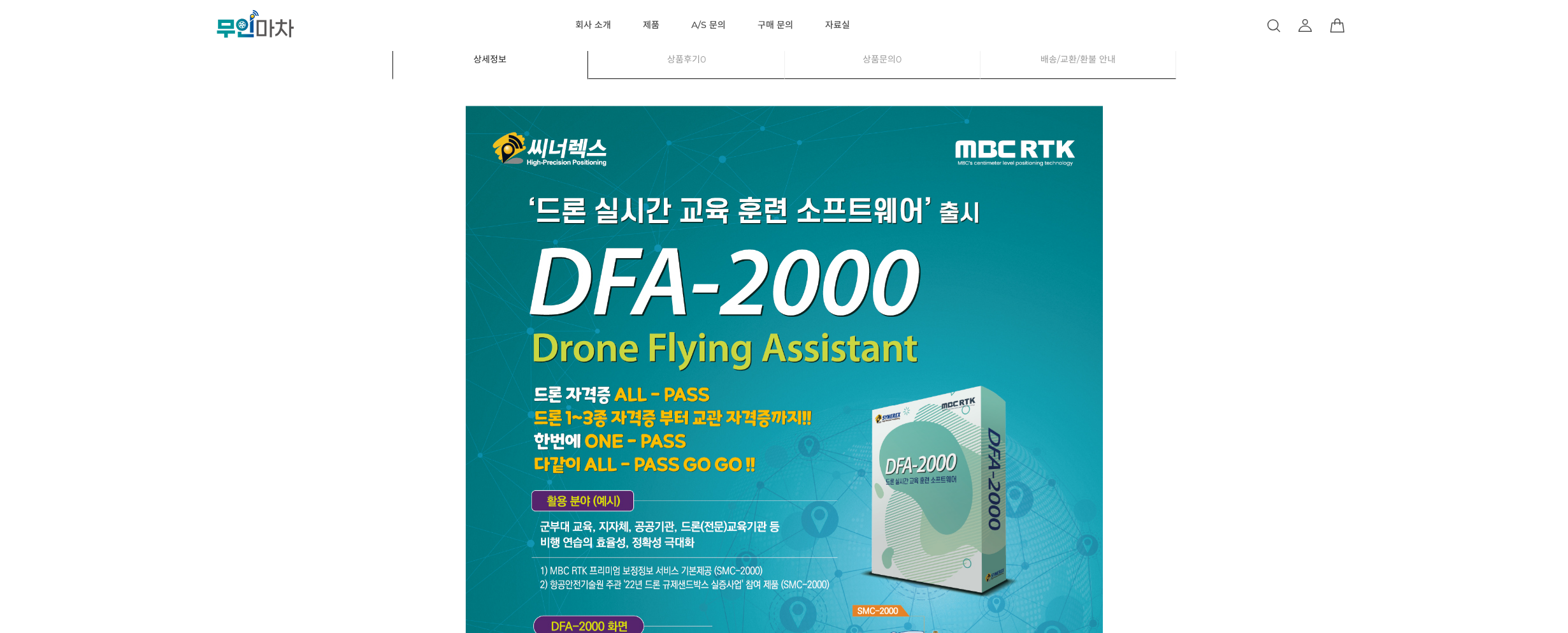
scroll to position [532, 0]
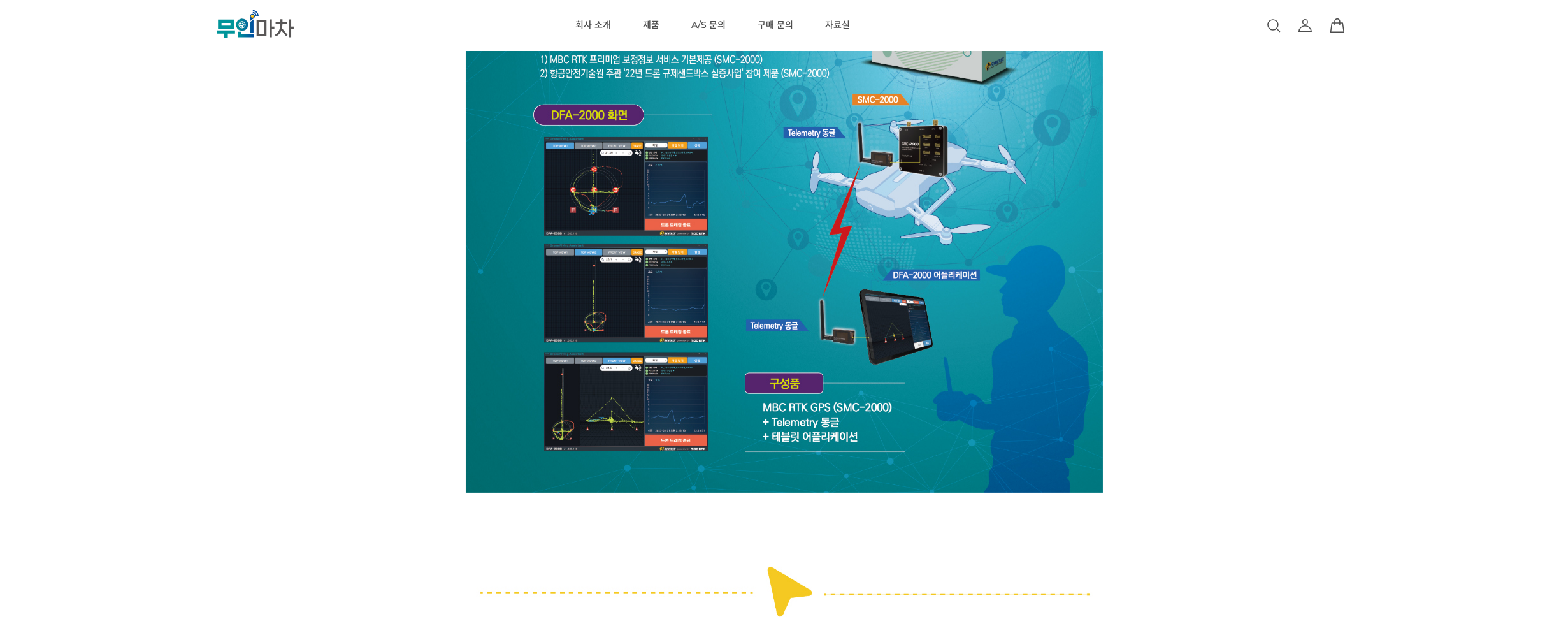
scroll to position [1043, 0]
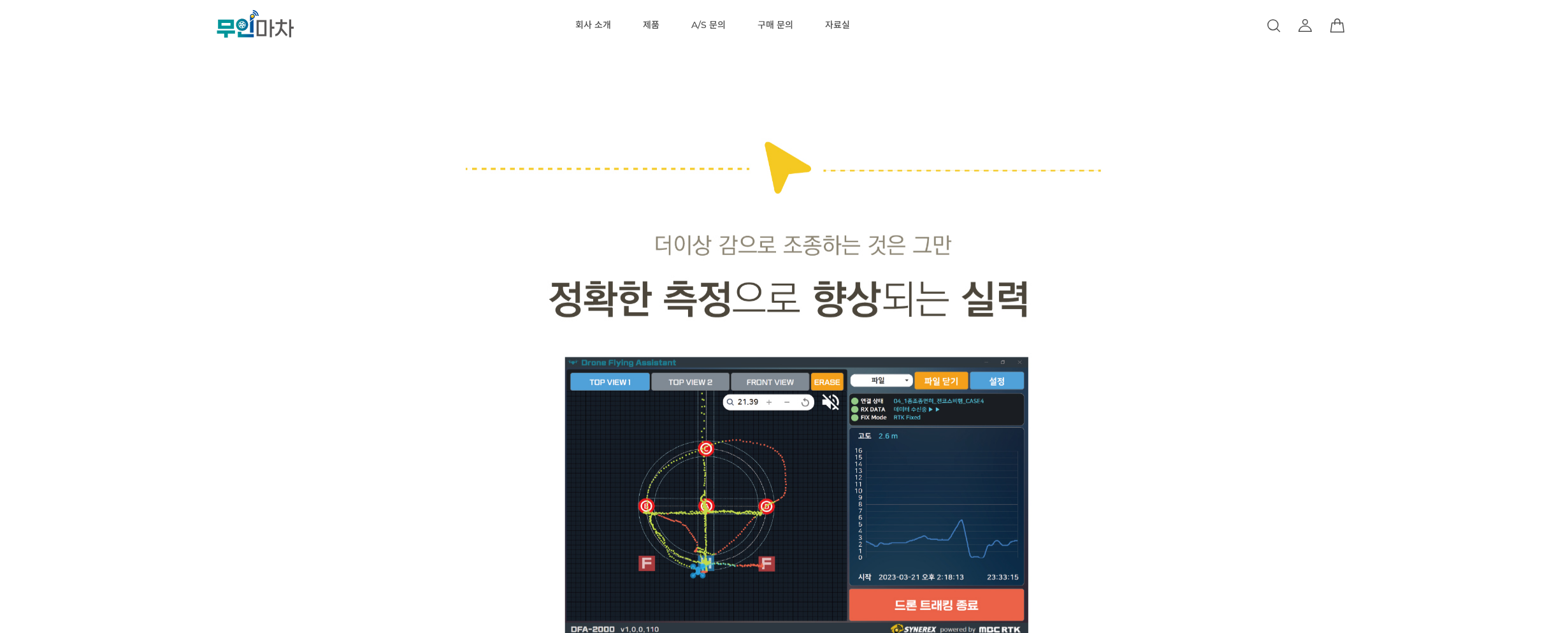
scroll to position [2111, 0]
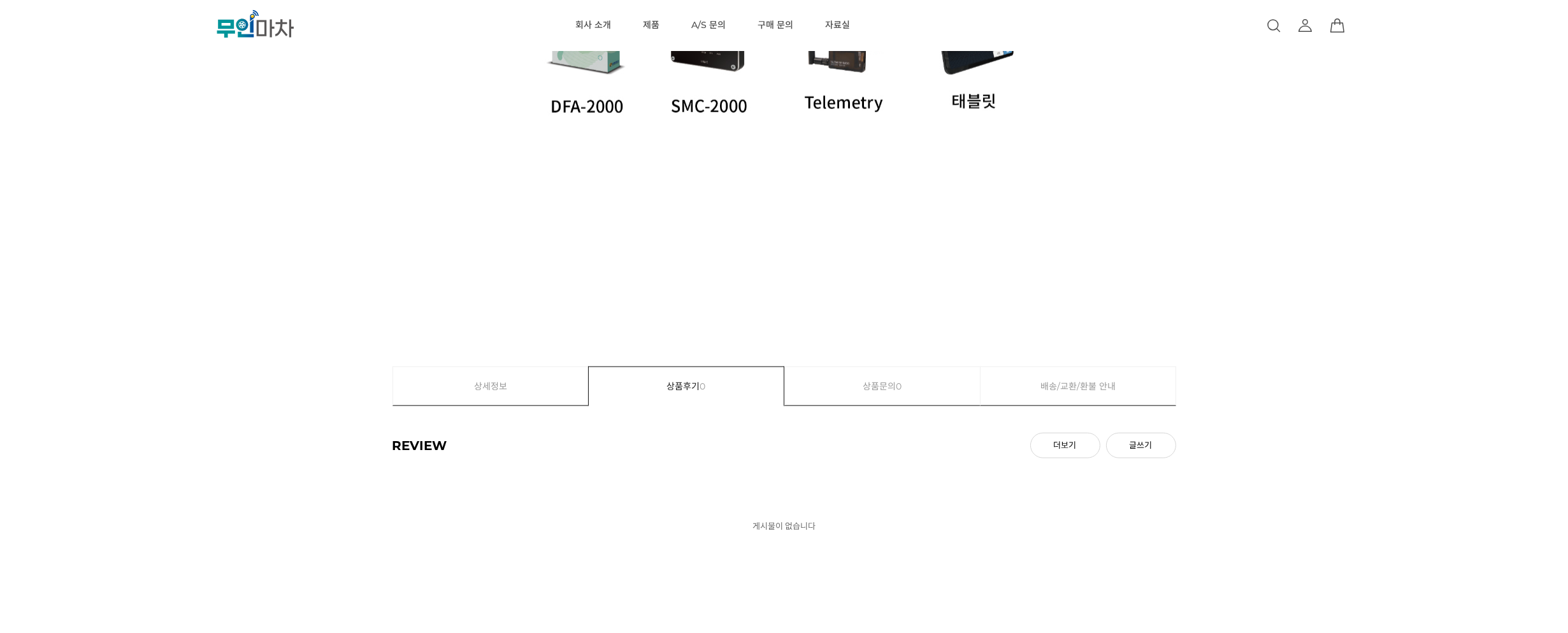
scroll to position [4664, 0]
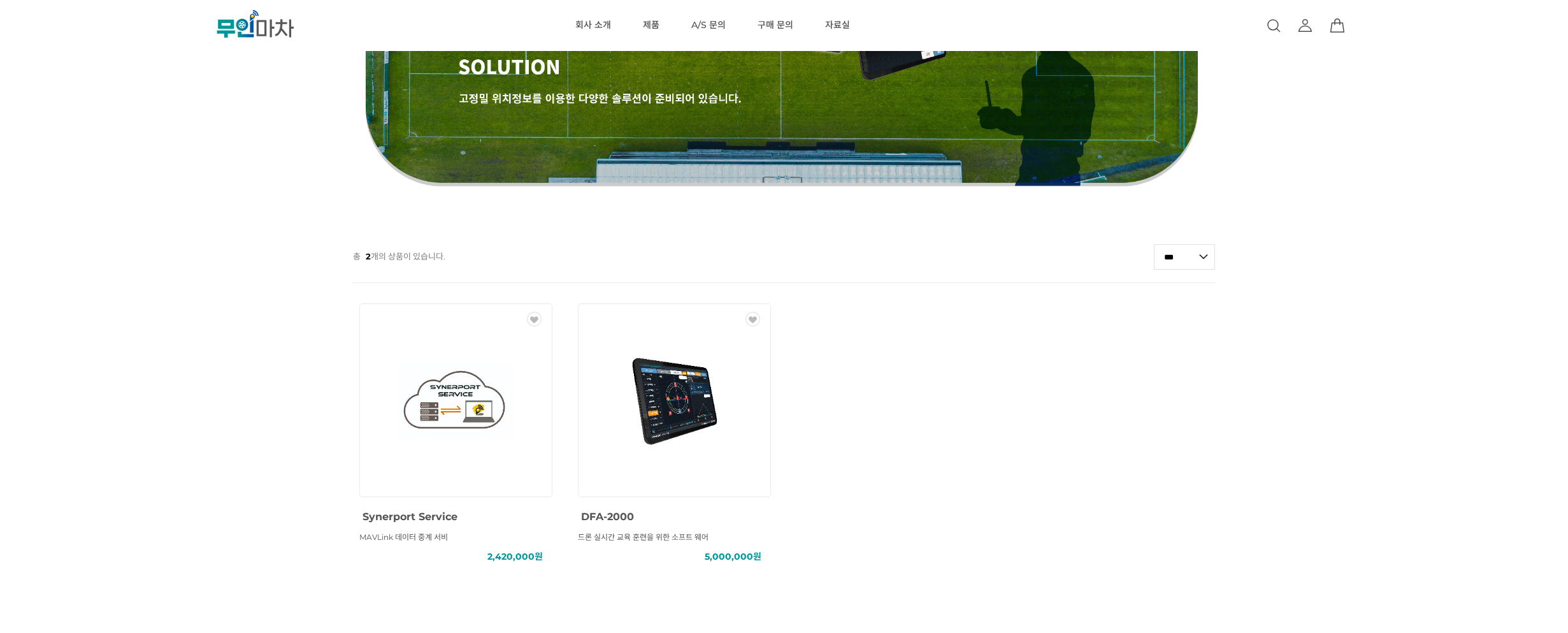
click at [421, 526] on div "상품명 : Synerport Service 상품요약정보 : MAVLink 데이터 중계 서비 판매가 : 2,420,000원" at bounding box center [455, 526] width 193 height 33
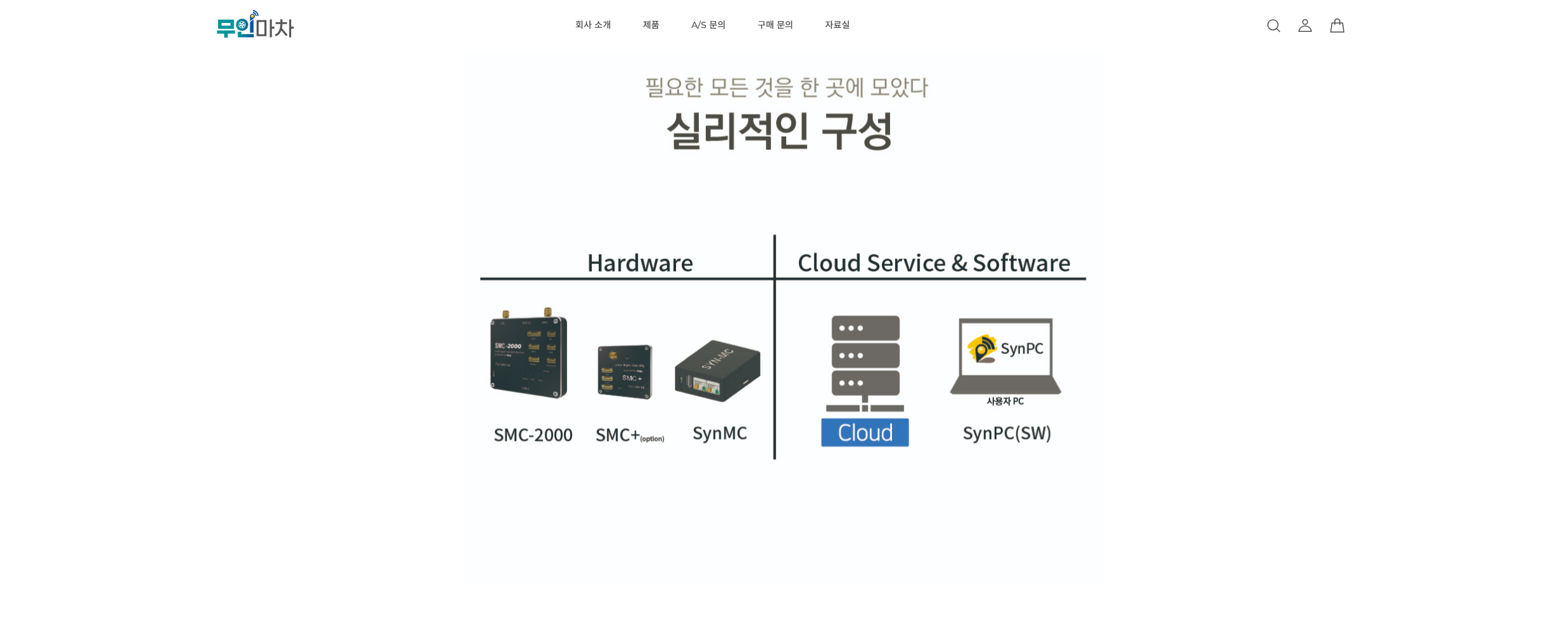
scroll to position [3660, 0]
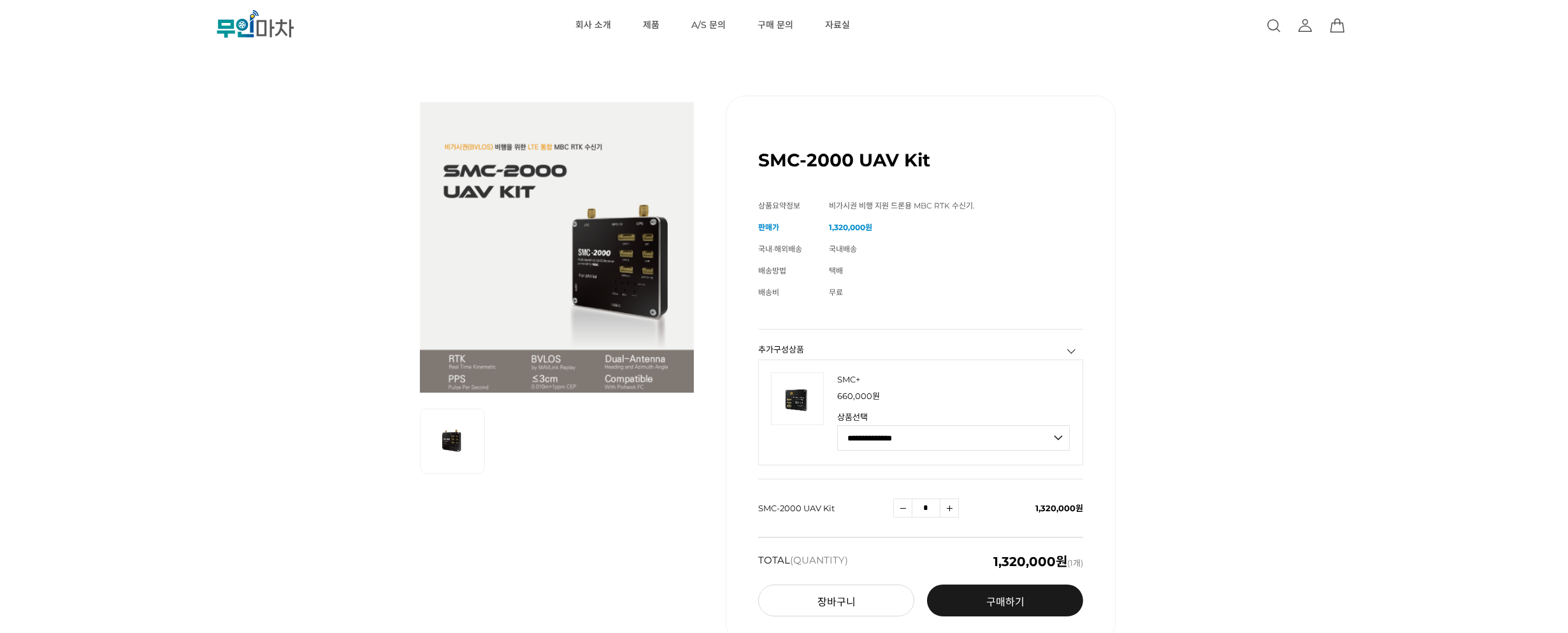
click at [1057, 441] on select "**********" at bounding box center [954, 438] width 233 height 26
click at [1197, 439] on div "SMC-2000 UAV Kit (해외배송 가능상품) 기본 정보 상품명 SMC-2000 UAV Kit 상품요약정보 비가시권 비행 지원 드론용 M…" at bounding box center [783, 369] width 1411 height 611
click at [1215, 437] on div "SMC-2000 UAV Kit (해외배송 가능상품) 기본 정보 상품명 SMC-2000 UAV Kit 상품요약정보 비가시권 비행 지원 드론용 M…" at bounding box center [783, 369] width 1411 height 611
click at [210, 166] on div "SMC-2000 UAV Kit (해외배송 가능상품) 기본 정보 상품명 SMC-2000 UAV Kit 상품요약정보 비가시권 비행 지원 드론용 M…" at bounding box center [783, 369] width 1411 height 611
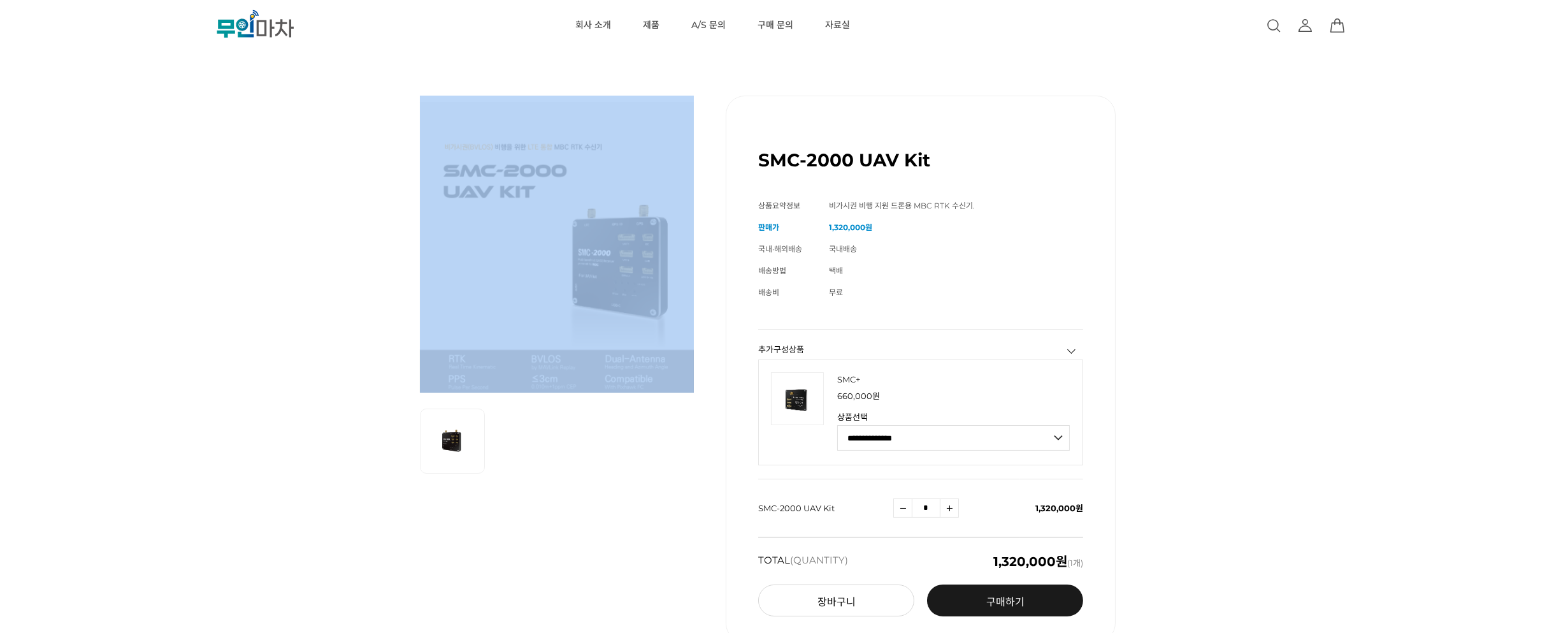
click at [210, 166] on div "SMC-2000 UAV Kit (해외배송 가능상품) 기본 정보 상품명 SMC-2000 UAV Kit 상품요약정보 비가시권 비행 지원 드론용 M…" at bounding box center [783, 369] width 1411 height 611
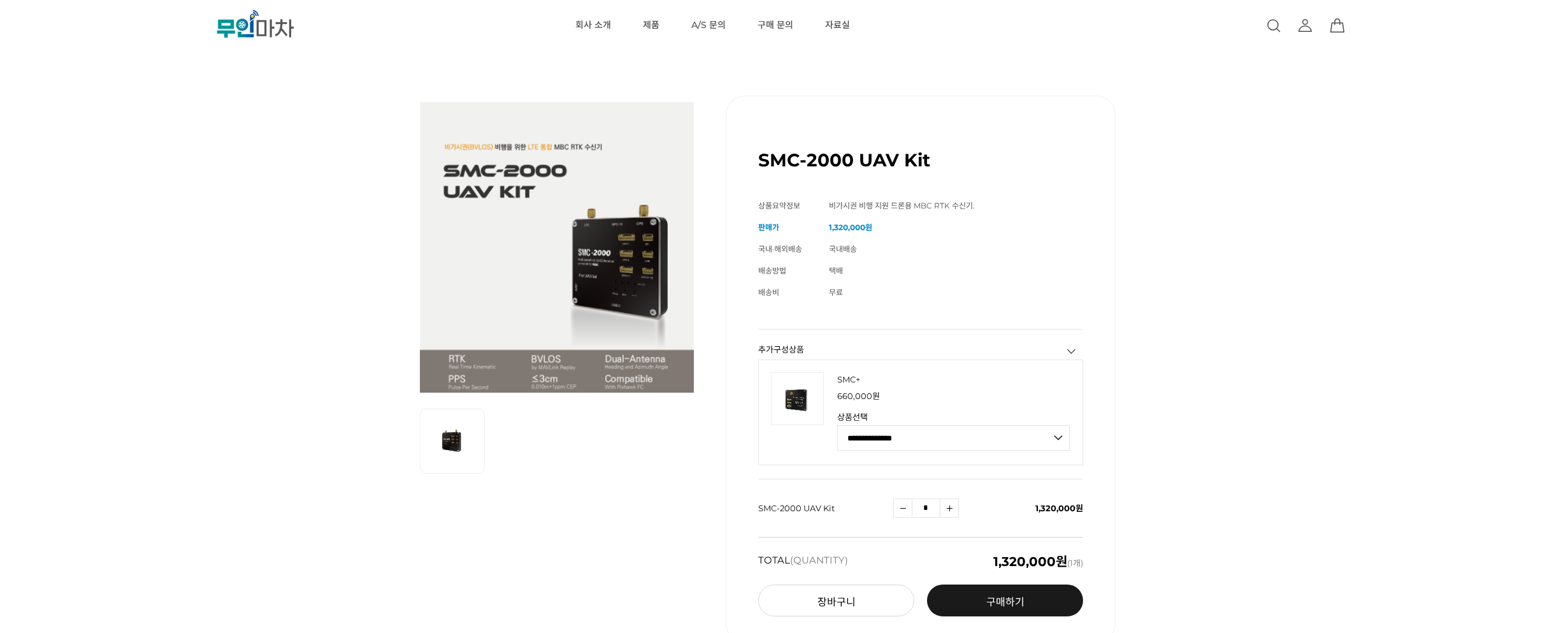
click at [1263, 169] on div "SMC-2000 UAV Kit (해외배송 가능상품) 기본 정보 상품명 SMC-2000 UAV Kit 상품요약정보 비가시권 비행 지원 드론용 M…" at bounding box center [783, 369] width 1411 height 611
click at [1366, 183] on div "SMC-2000 UAV Kit (해외배송 가능상품) 기본 정보 상품명 SMC-2000 UAV Kit 상품요약정보 비가시권 비행 지원 드론용 M…" at bounding box center [783, 369] width 1411 height 611
click at [1302, 181] on div "SMC-2000 UAV Kit (해외배송 가능상품) 기본 정보 상품명 SMC-2000 UAV Kit 상품요약정보 비가시권 비행 지원 드론용 M…" at bounding box center [783, 369] width 1411 height 611
click at [1212, 206] on div "SMC-2000 UAV Kit (해외배송 가능상품) 기본 정보 상품명 SMC-2000 UAV Kit 상품요약정보 비가시권 비행 지원 드론용 M…" at bounding box center [783, 369] width 1411 height 611
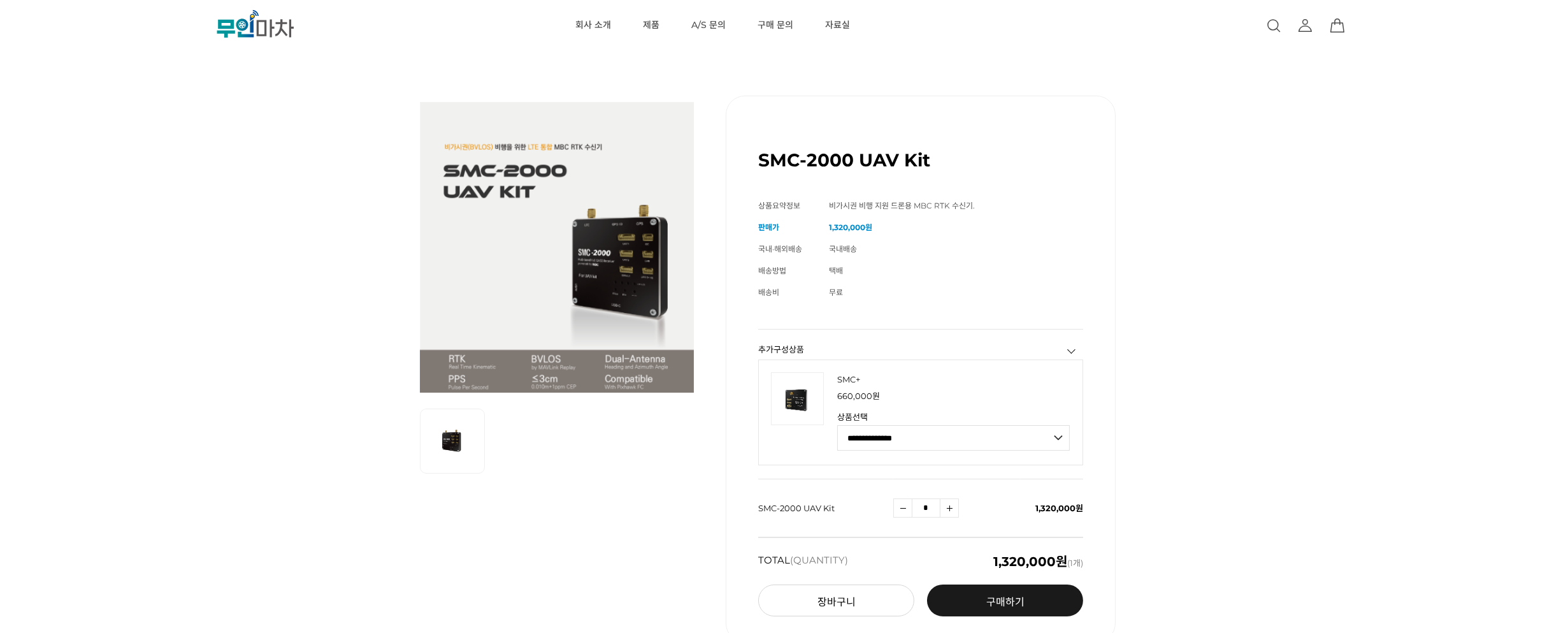
click at [1206, 217] on div "SMC-2000 UAV Kit (해외배송 가능상품) 기본 정보 상품명 SMC-2000 UAV Kit 상품요약정보 비가시권 비행 지원 드론용 M…" at bounding box center [783, 369] width 1411 height 611
click at [1207, 208] on div "SMC-2000 UAV Kit (해외배송 가능상품) 기본 정보 상품명 SMC-2000 UAV Kit 상품요약정보 비가시권 비행 지원 드론용 M…" at bounding box center [783, 369] width 1411 height 611
click at [1208, 204] on div "SMC-2000 UAV Kit (해외배송 가능상품) 기본 정보 상품명 SMC-2000 UAV Kit 상품요약정보 비가시권 비행 지원 드론용 M…" at bounding box center [783, 369] width 1411 height 611
click at [1273, 198] on div "SMC-2000 UAV Kit (해외배송 가능상품) 기본 정보 상품명 SMC-2000 UAV Kit 상품요약정보 비가시권 비행 지원 드론용 M…" at bounding box center [783, 369] width 1411 height 611
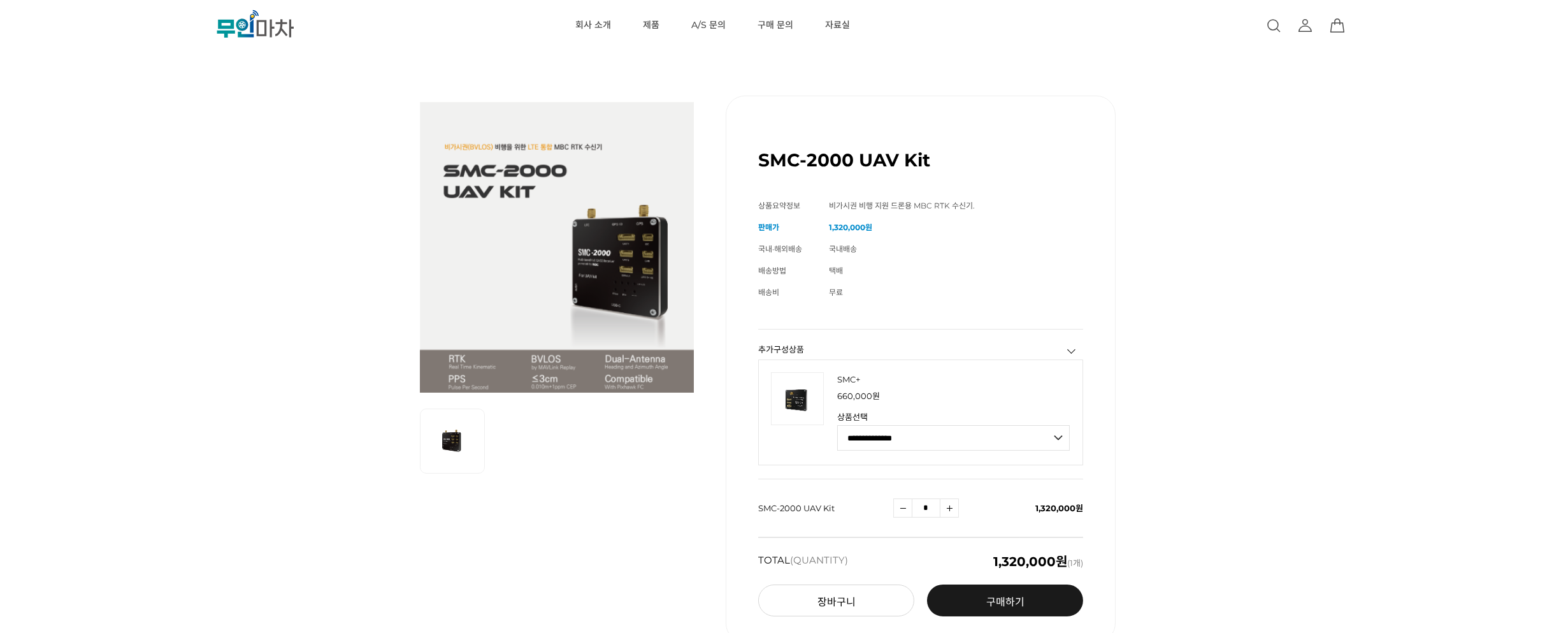
click at [1269, 192] on div "SMC-2000 UAV Kit (해외배송 가능상품) 기본 정보 상품명 SMC-2000 UAV Kit 상품요약정보 비가시권 비행 지원 드론용 M…" at bounding box center [783, 369] width 1411 height 611
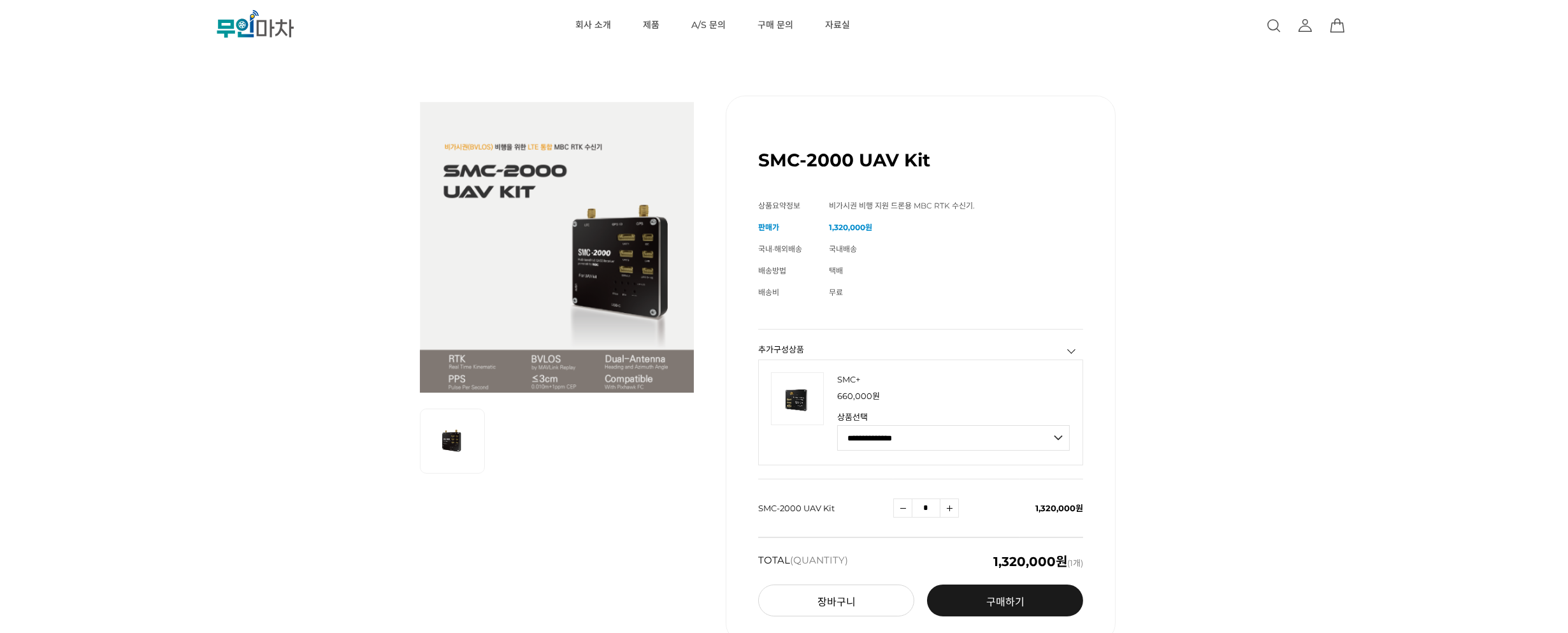
click at [1269, 192] on div "SMC-2000 UAV Kit (해외배송 가능상품) 기본 정보 상품명 SMC-2000 UAV Kit 상품요약정보 비가시권 비행 지원 드론용 M…" at bounding box center [783, 369] width 1411 height 611
click at [1158, 128] on div "SMC-2000 UAV Kit (해외배송 가능상품) 기본 정보 상품명 SMC-2000 UAV Kit 상품요약정보 비가시권 비행 지원 드론용 M…" at bounding box center [783, 369] width 1411 height 611
click at [1158, 128] on div "SMC-2000 UAV Kit (해외배송 가능상품) 기본 정보 상품명 SMC-2000 UAV Kit 상품요약정보 비가시권 비행 지원 드론용 M…" at bounding box center [783, 369] width 1411 height 611
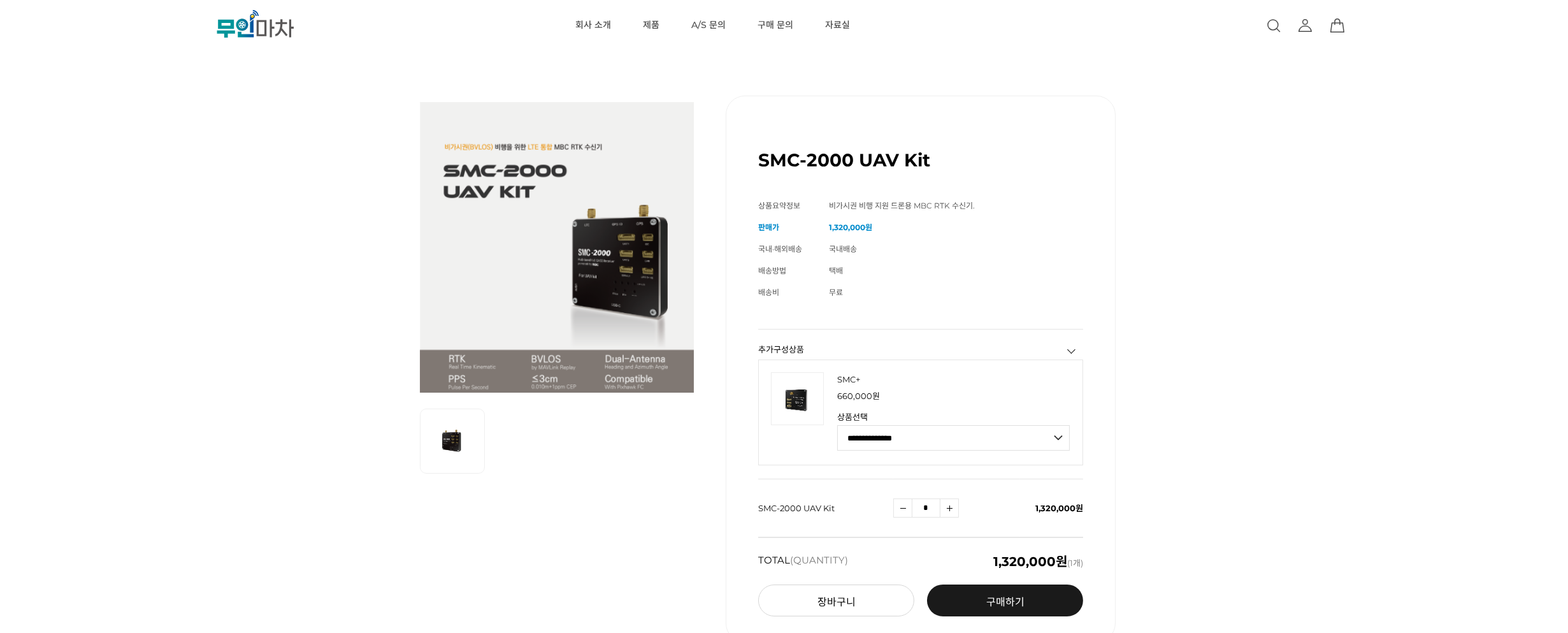
click at [1158, 128] on div "SMC-2000 UAV Kit (해외배송 가능상품) 기본 정보 상품명 SMC-2000 UAV Kit 상품요약정보 비가시권 비행 지원 드론용 M…" at bounding box center [783, 369] width 1411 height 611
click at [1158, 126] on div "SMC-2000 UAV Kit (해외배송 가능상품) 기본 정보 상품명 SMC-2000 UAV Kit 상품요약정보 비가시권 비행 지원 드론용 M…" at bounding box center [783, 369] width 1411 height 611
